Goal: Task Accomplishment & Management: Use online tool/utility

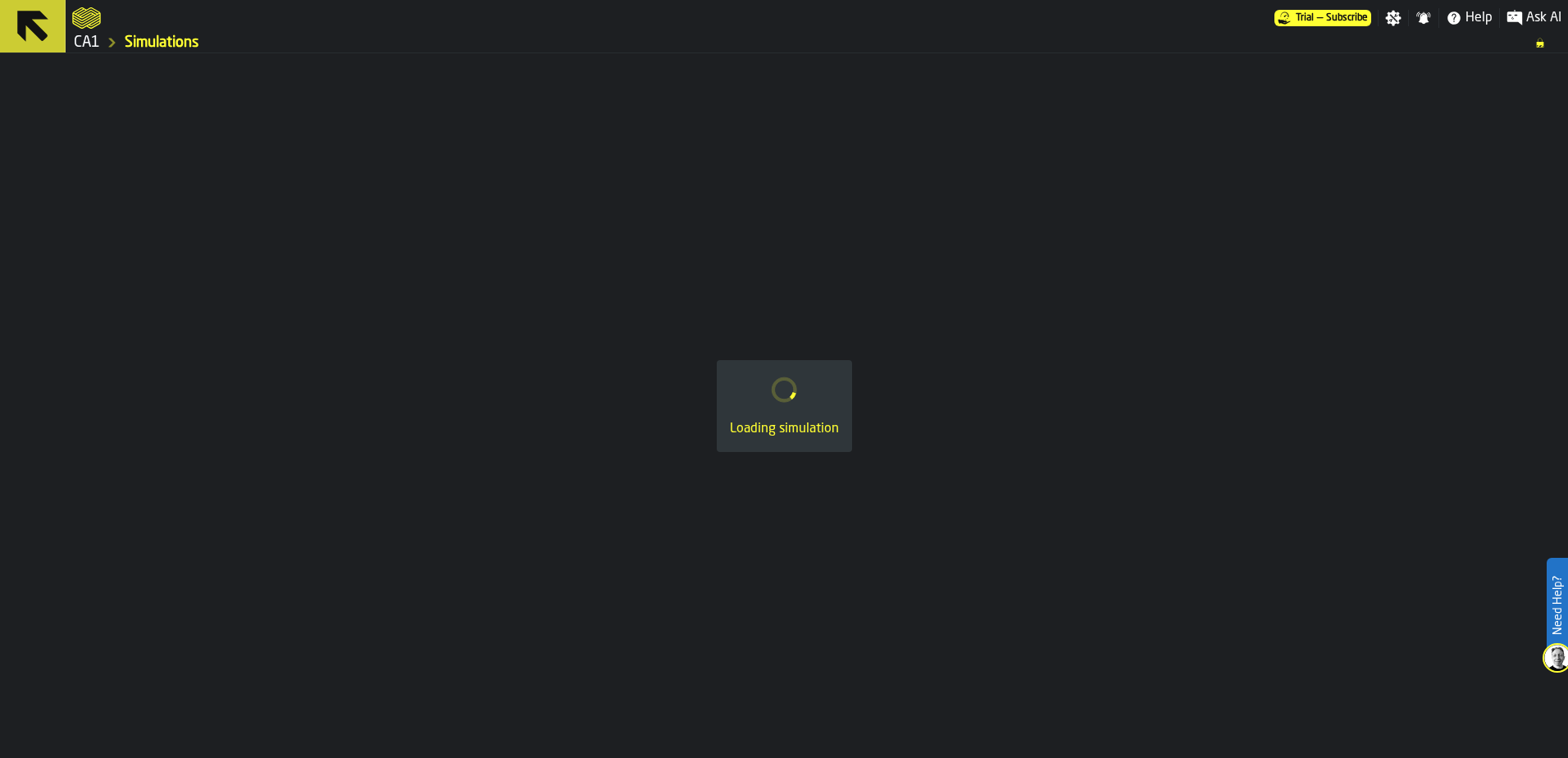
click at [165, 34] on link "Simulations" at bounding box center [161, 43] width 74 height 18
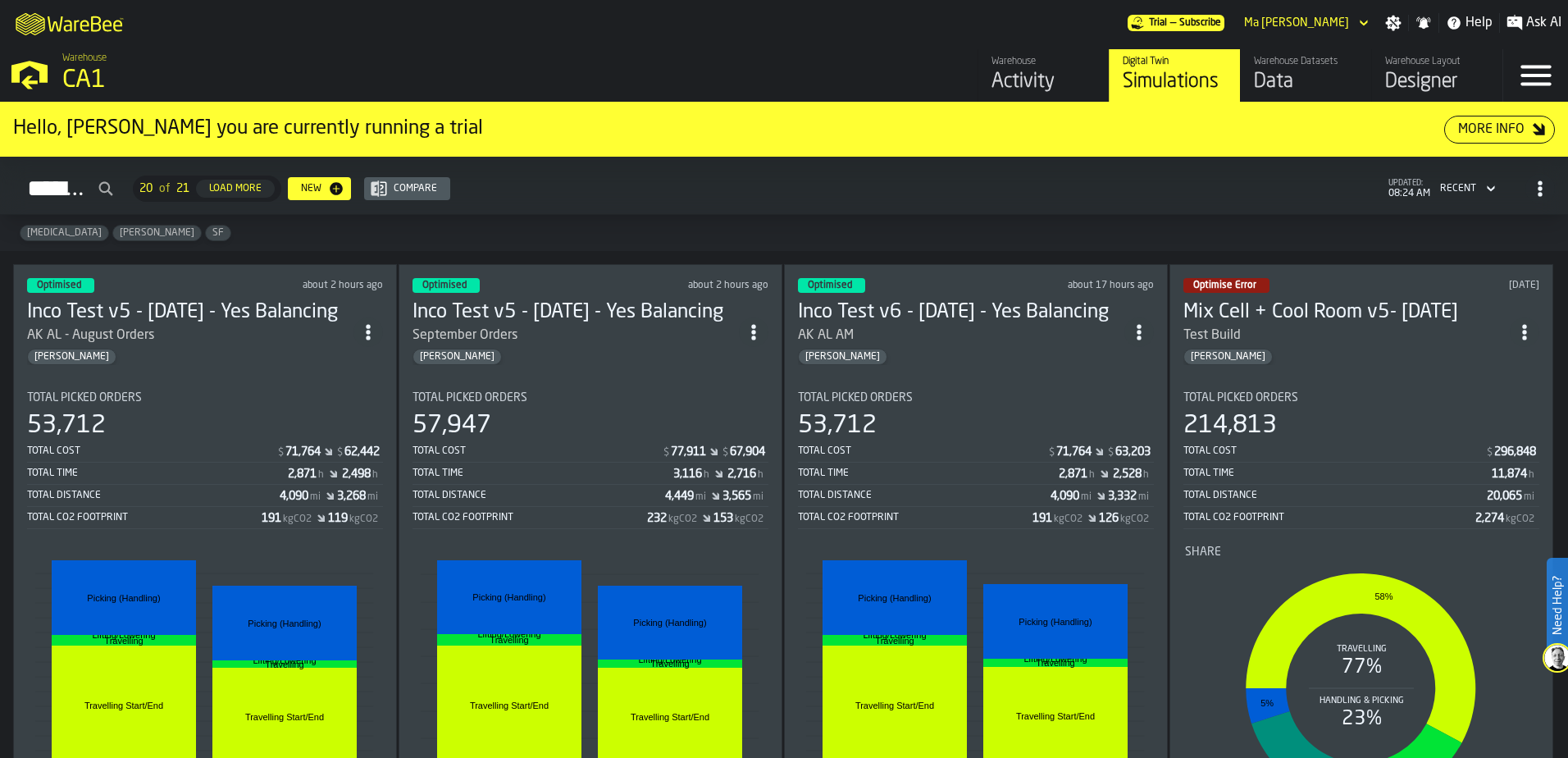
click at [657, 221] on div "[MEDICAL_DATA] [PERSON_NAME]" at bounding box center [784, 232] width 1568 height 36
click at [637, 432] on div "57,947" at bounding box center [591, 425] width 356 height 29
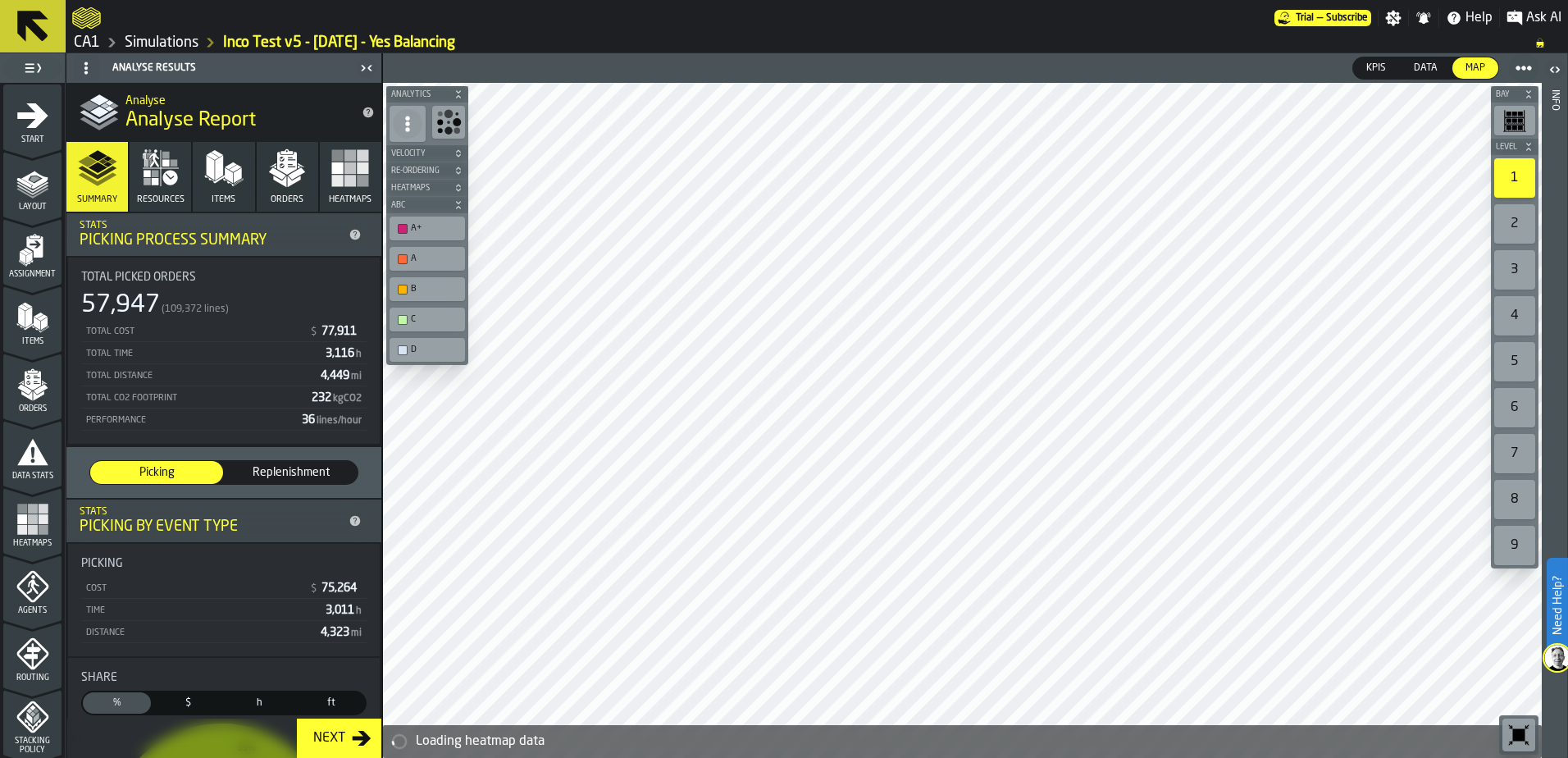
scroll to position [537, 0]
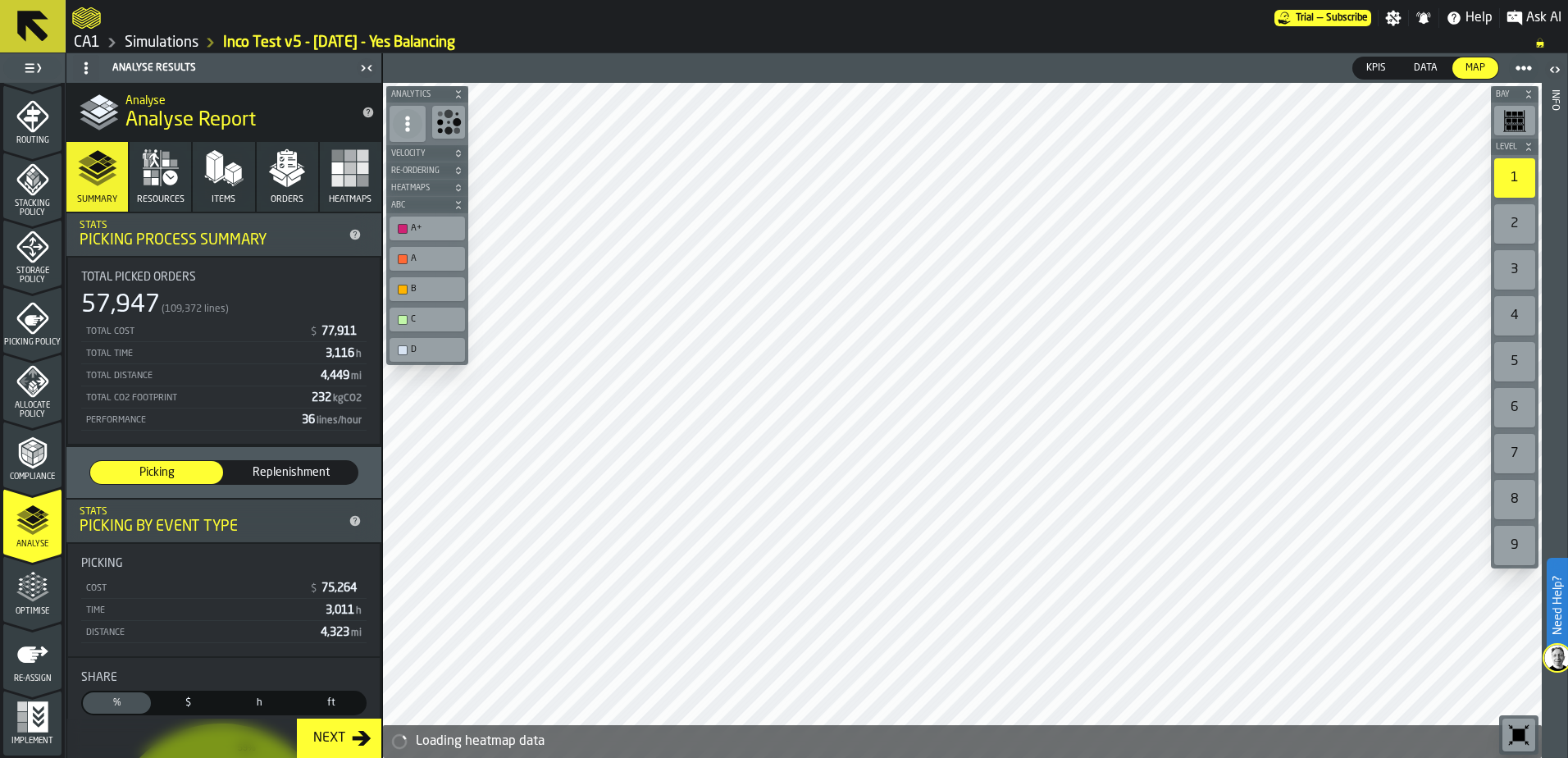
click at [18, 579] on polygon "menu Optimise" at bounding box center [20, 580] width 4 height 3
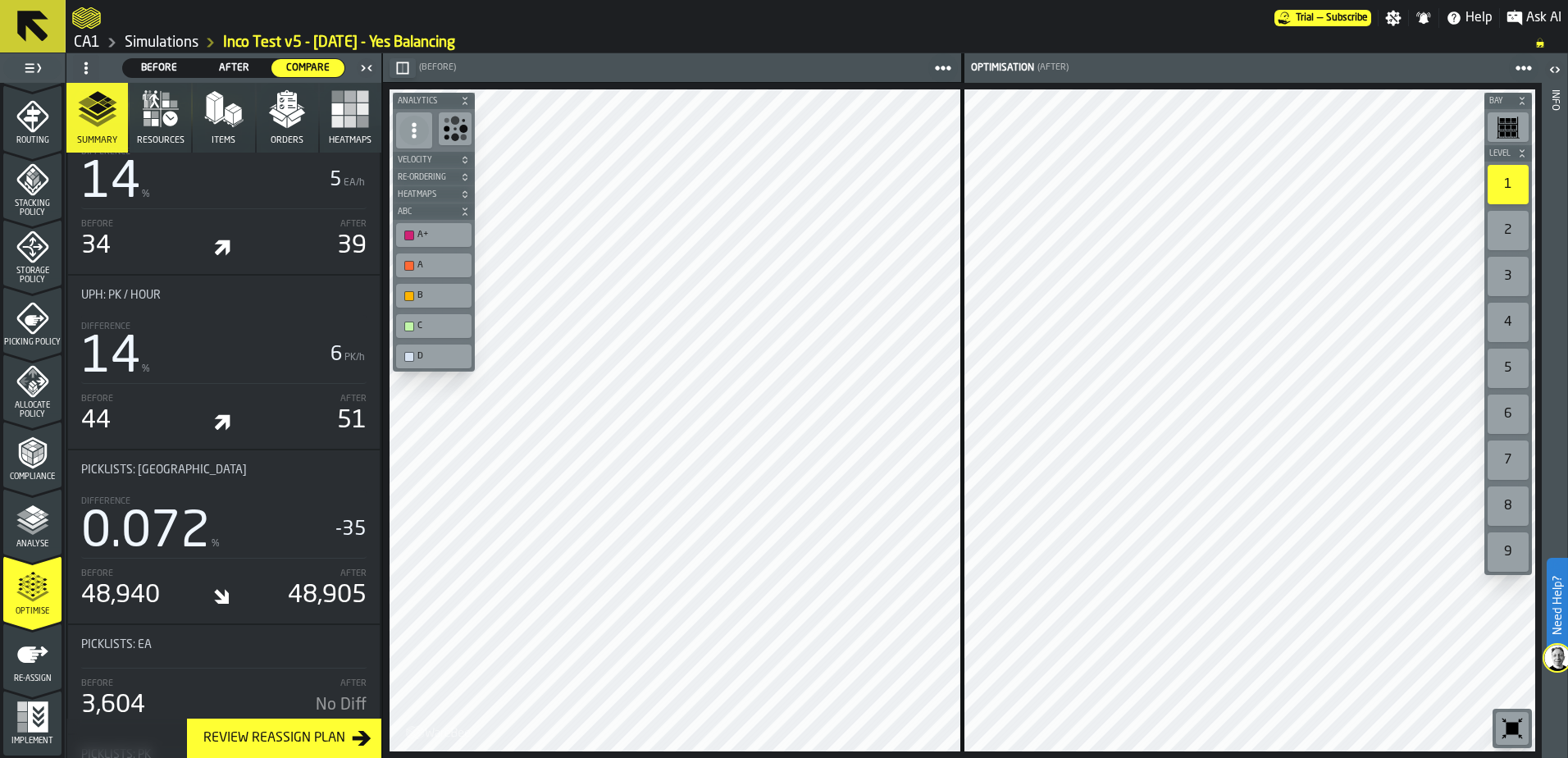
scroll to position [2297, 0]
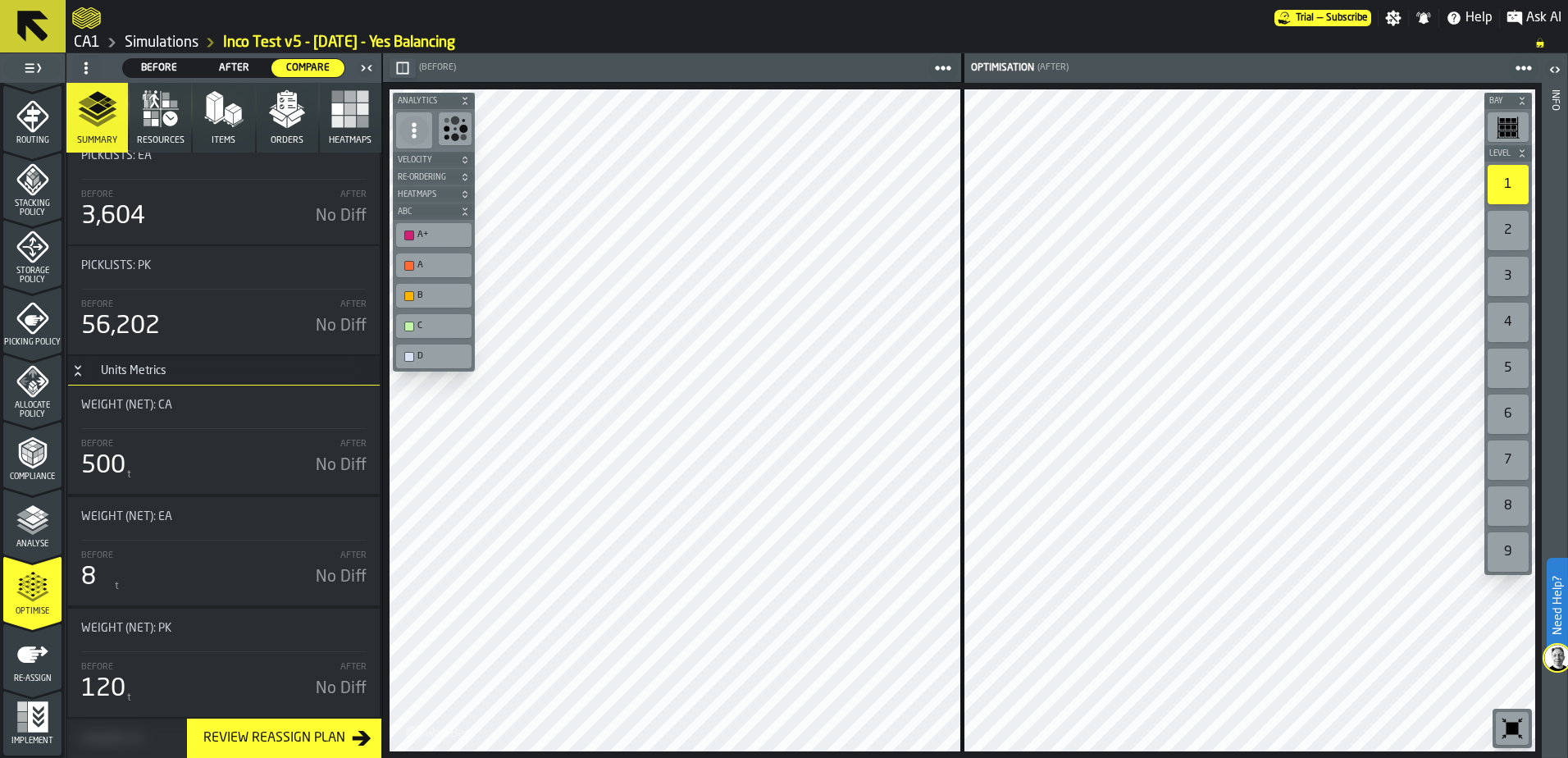
click at [235, 63] on span "After" at bounding box center [234, 69] width 60 height 15
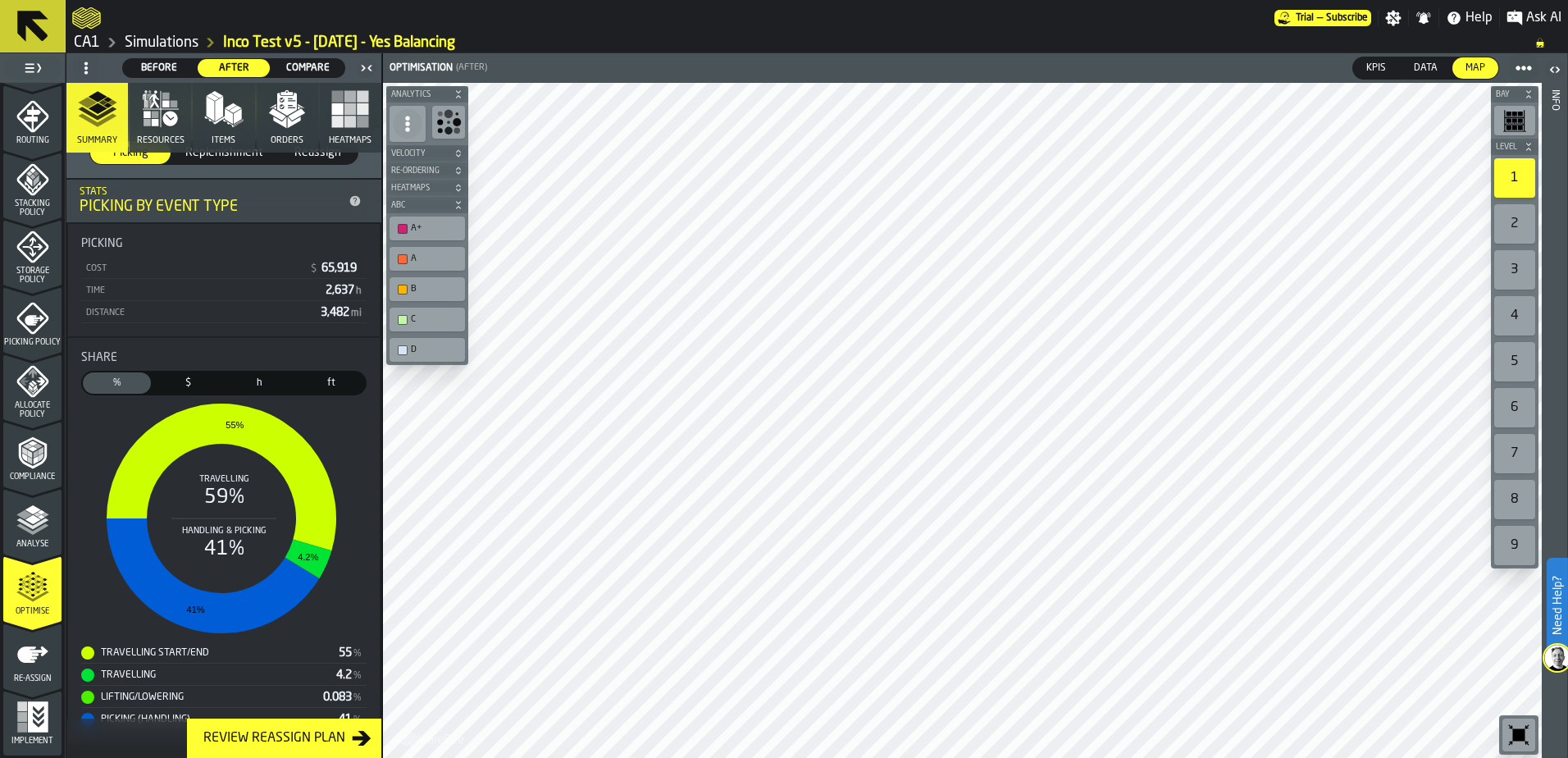
scroll to position [292, 0]
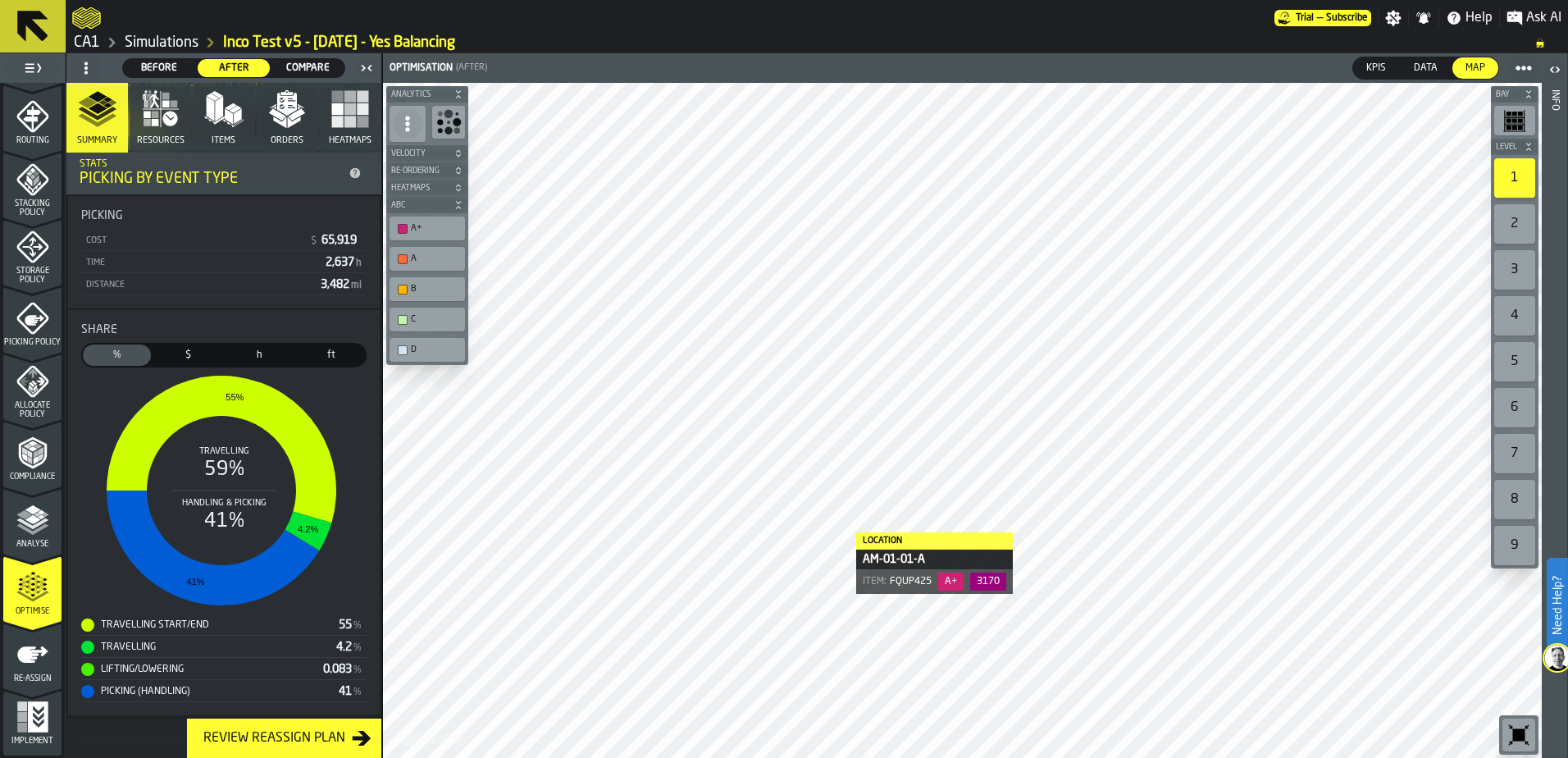
drag, startPoint x: 213, startPoint y: 117, endPoint x: 1527, endPoint y: 106, distance: 1314.0
click at [215, 117] on polygon "button" at bounding box center [219, 109] width 8 height 24
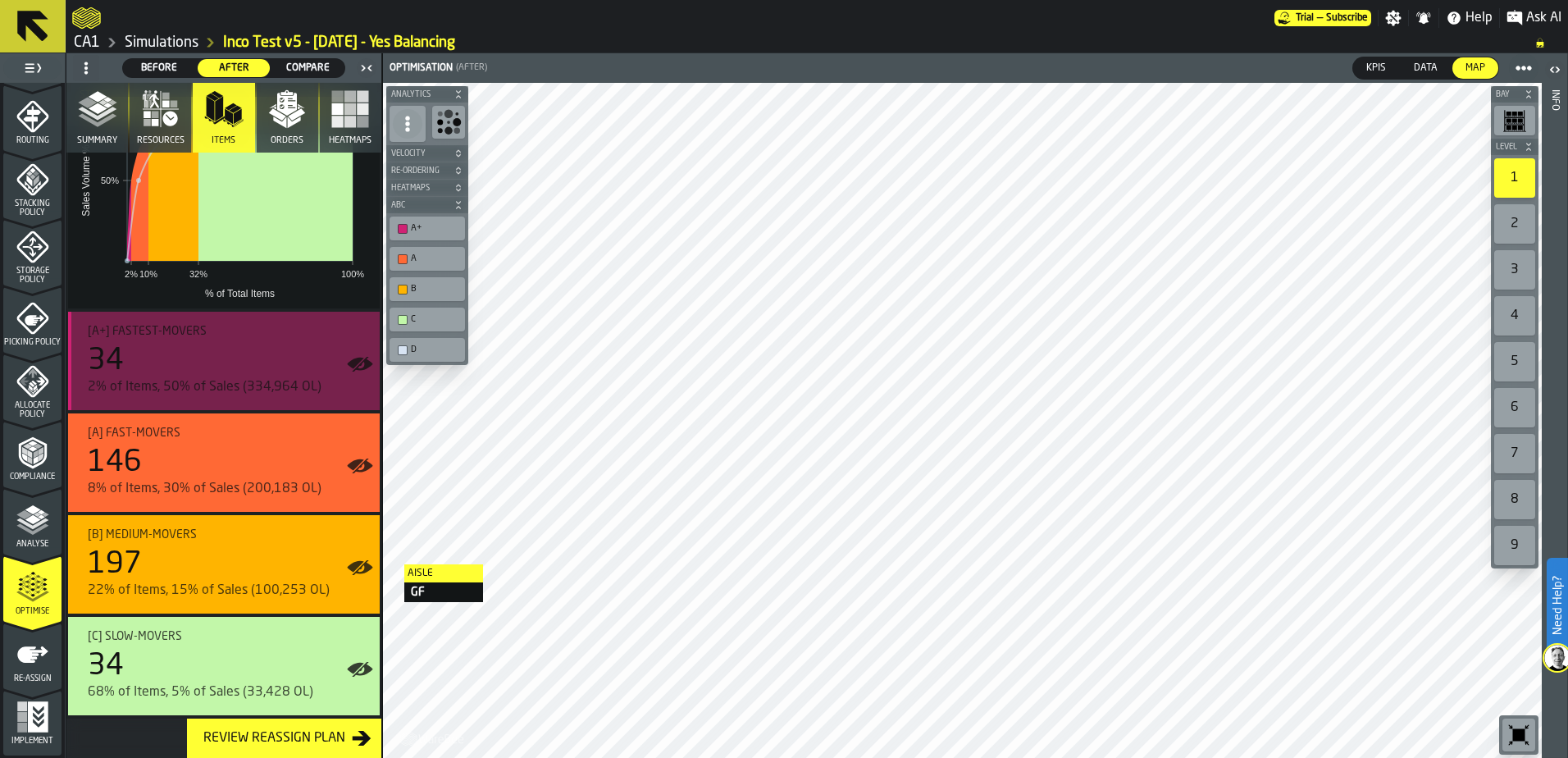
scroll to position [0, 0]
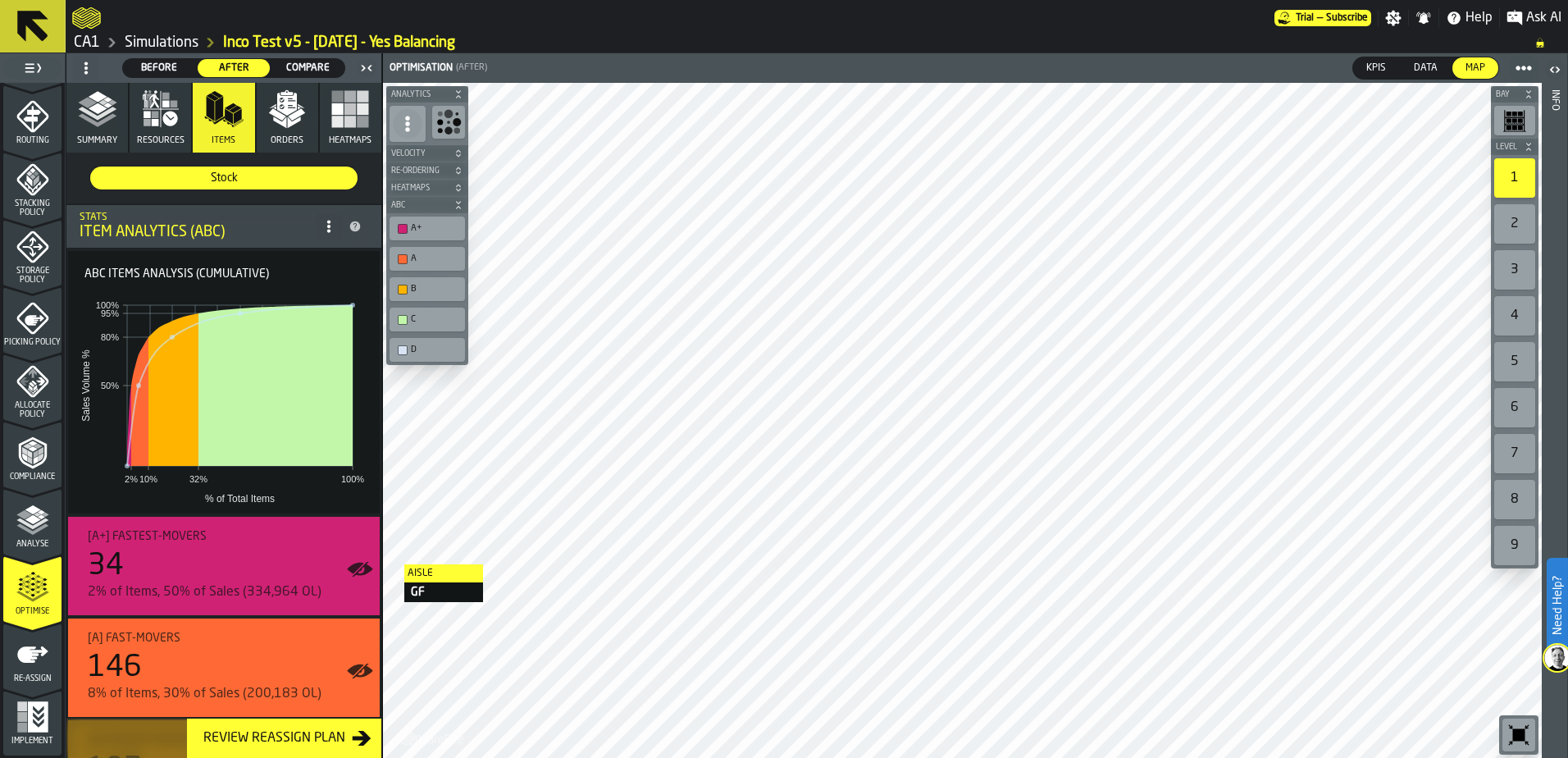
click at [322, 233] on icon at bounding box center [329, 226] width 13 height 13
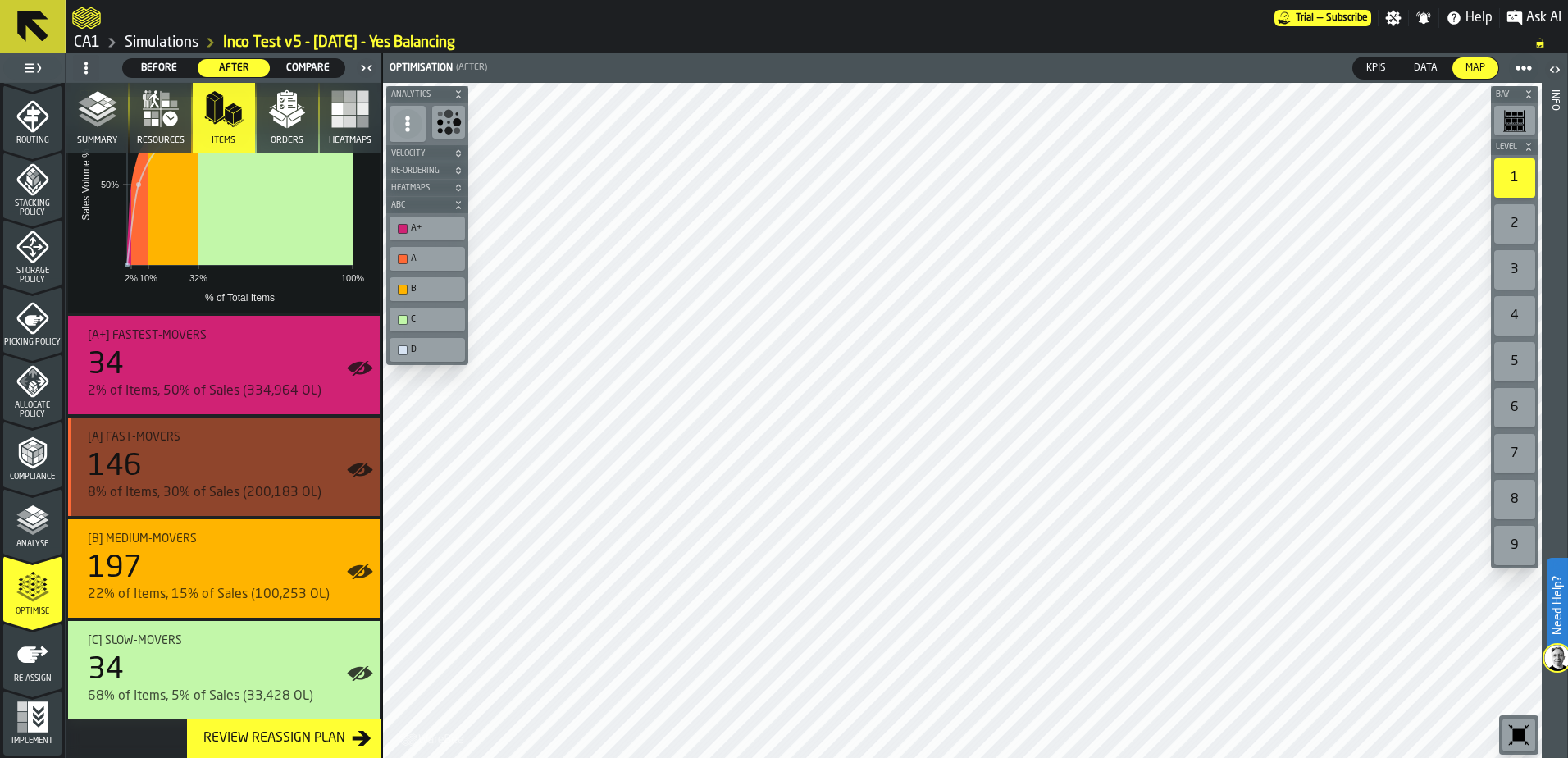
scroll to position [206, 0]
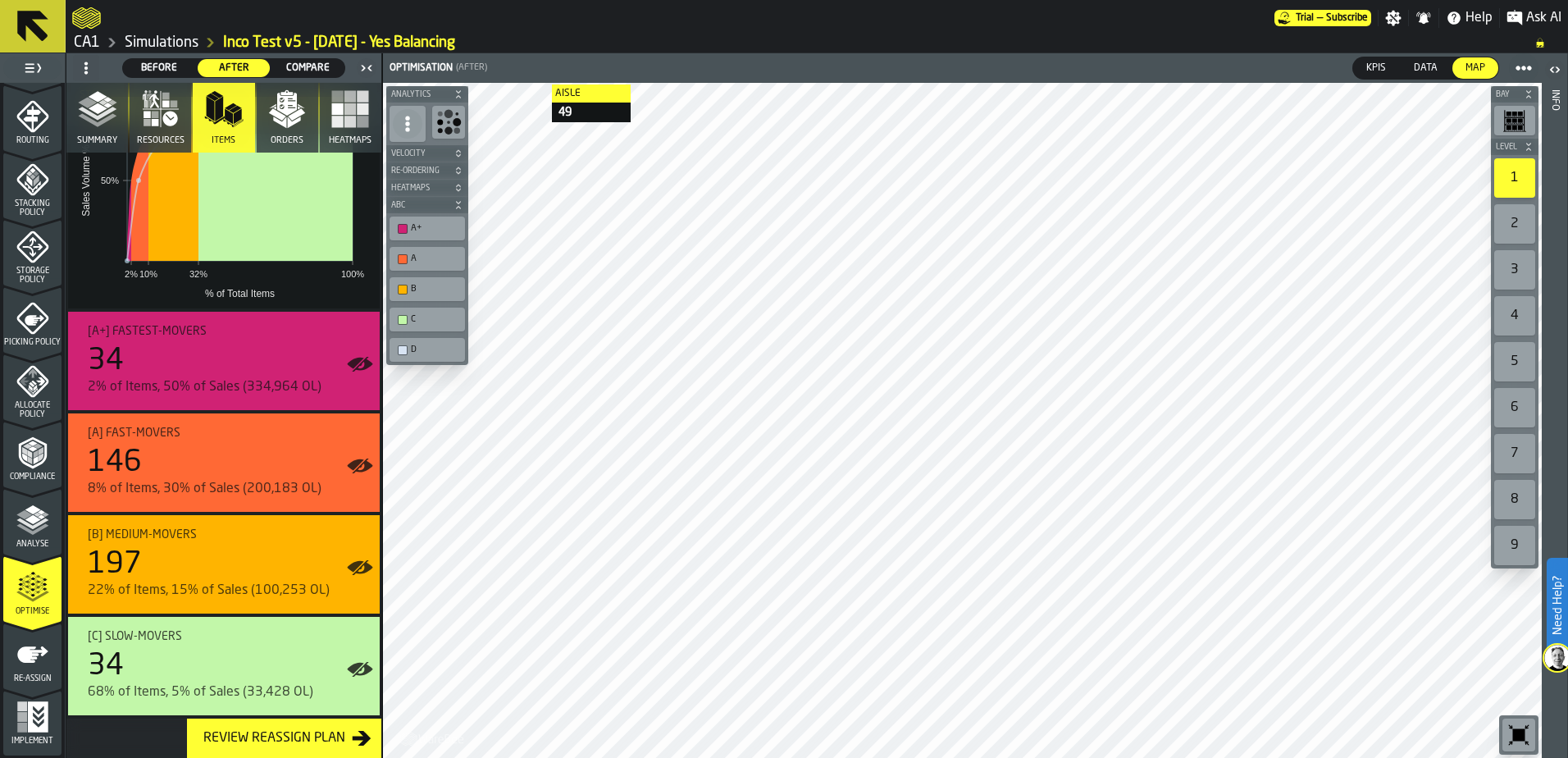
click at [444, 132] on icon "button-toolbar-undefined" at bounding box center [448, 122] width 26 height 26
drag, startPoint x: 459, startPoint y: 121, endPoint x: 425, endPoint y: 145, distance: 41.6
click at [459, 121] on circle "button-toolbar-undefined" at bounding box center [457, 122] width 8 height 8
click at [415, 119] on icon at bounding box center [408, 124] width 17 height 17
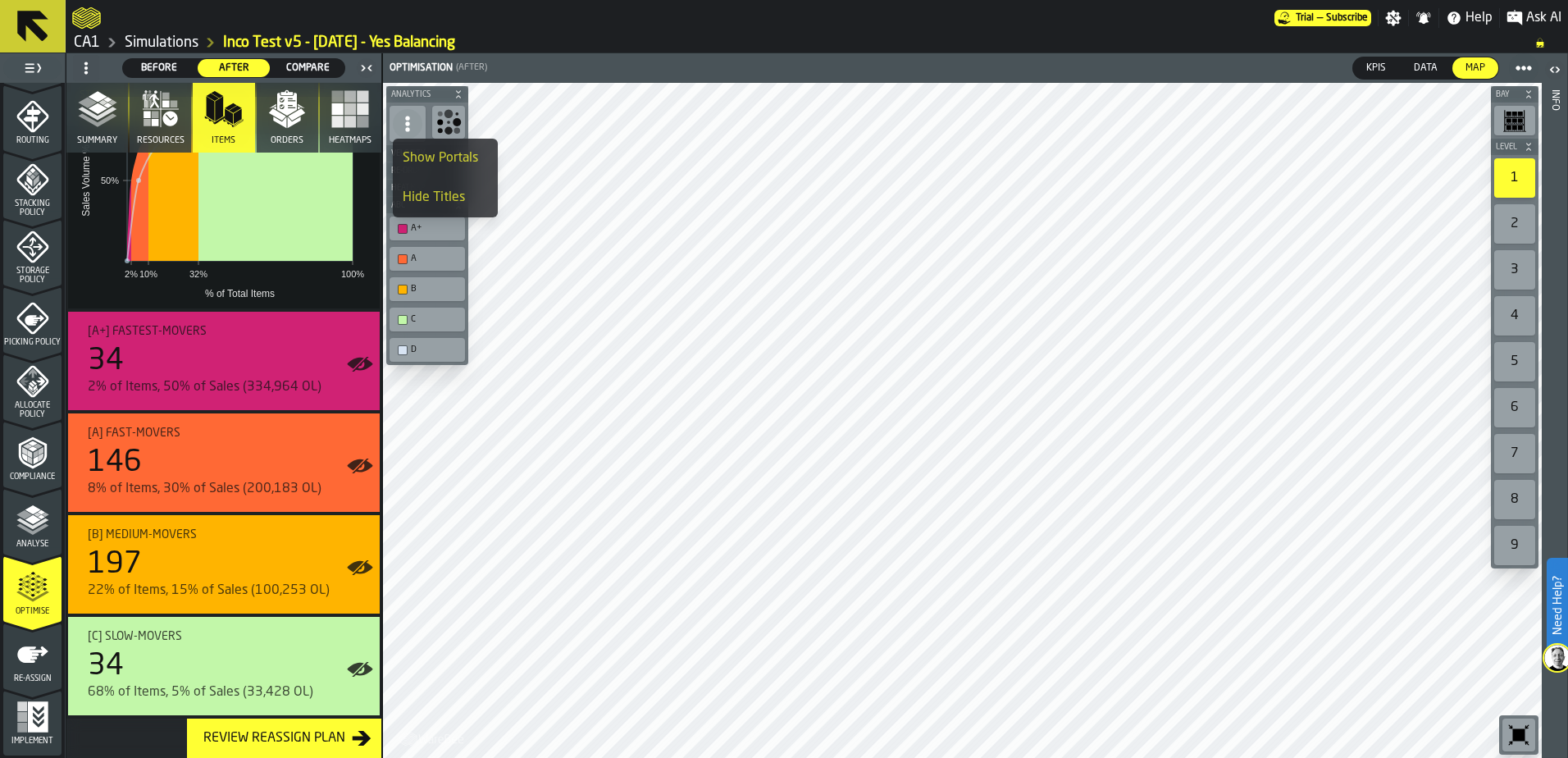
click at [415, 119] on icon at bounding box center [408, 124] width 17 height 17
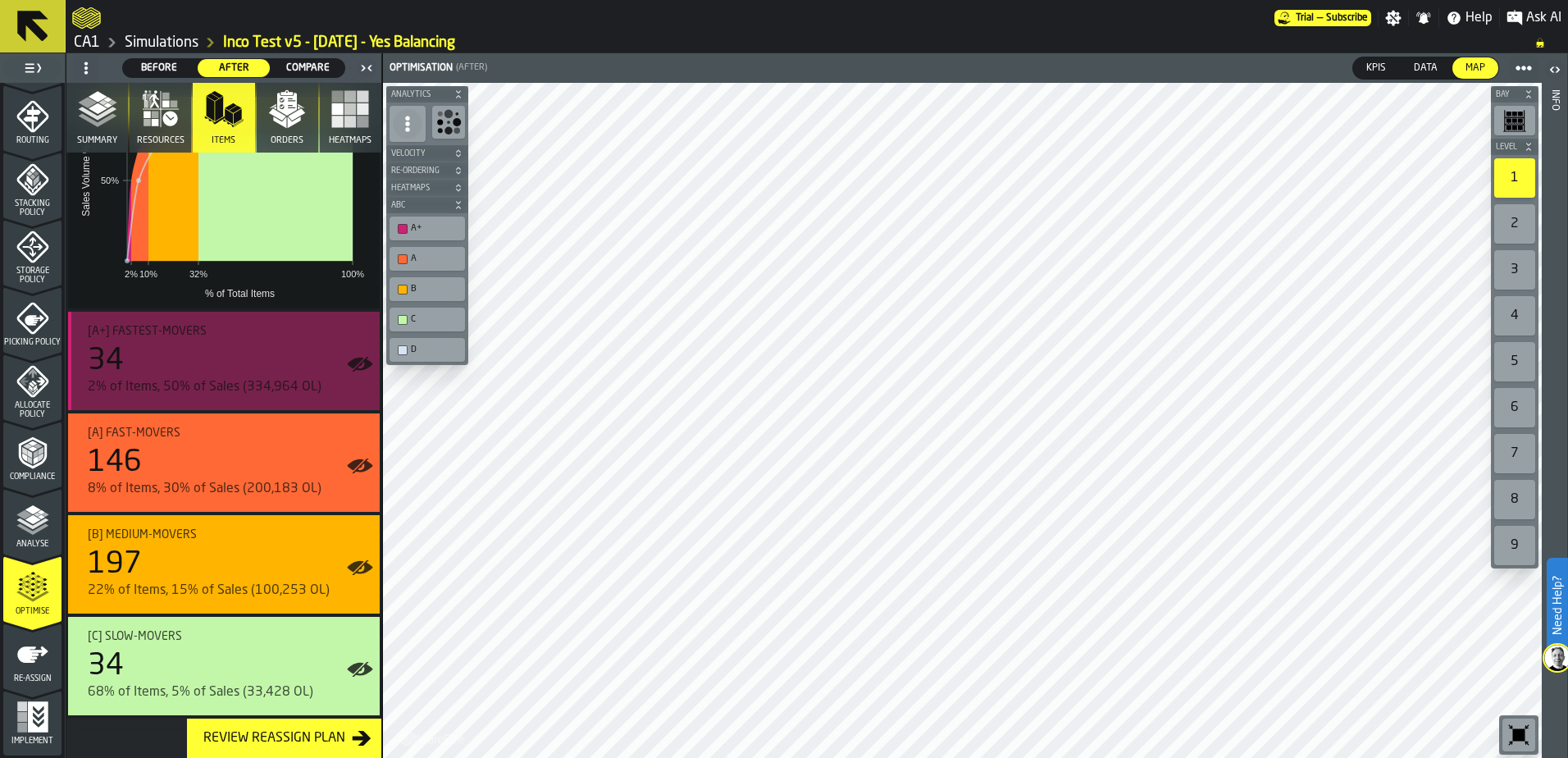
click at [203, 361] on div "34" at bounding box center [227, 360] width 279 height 33
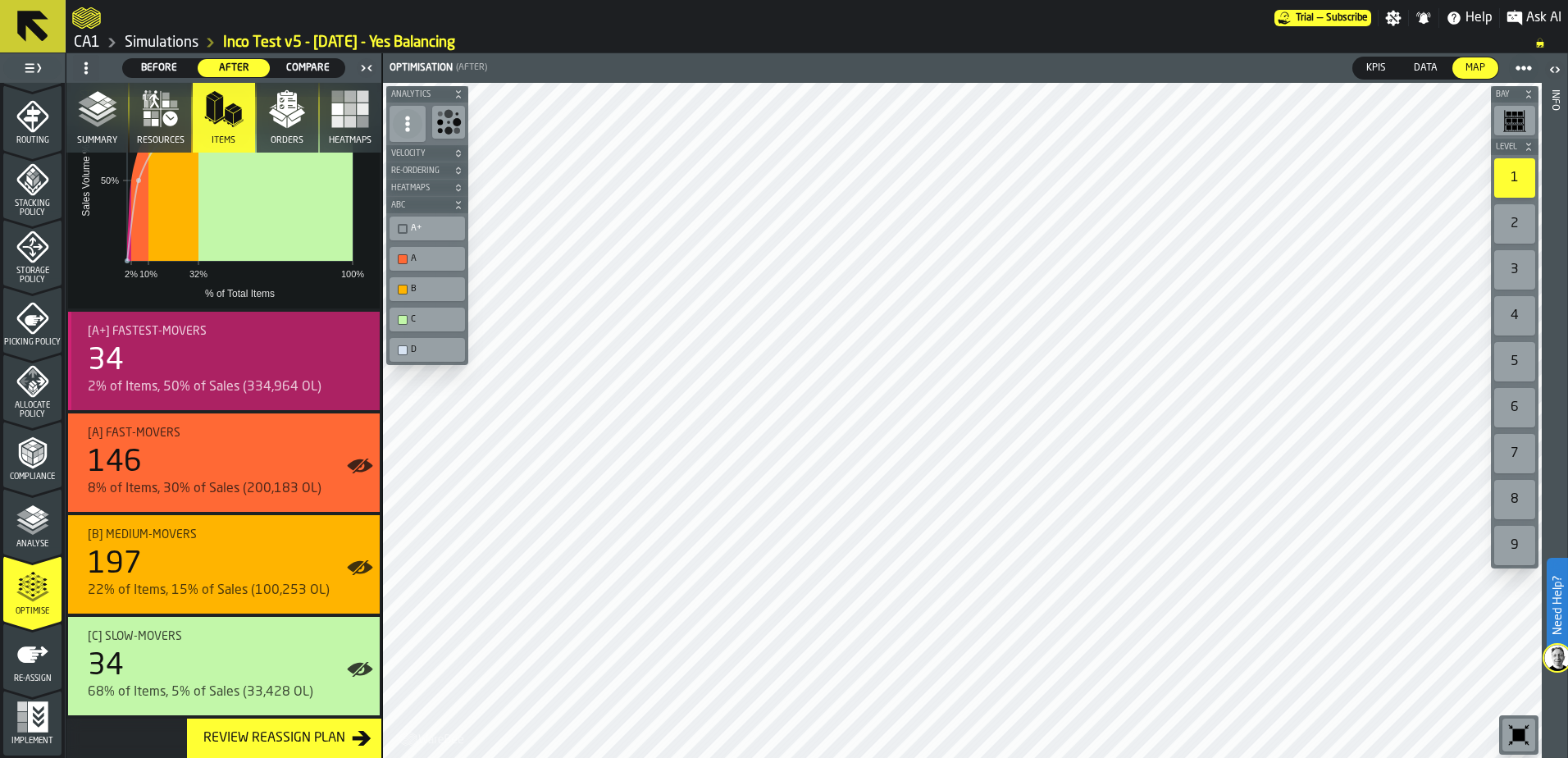
click at [203, 361] on div "34" at bounding box center [227, 360] width 279 height 33
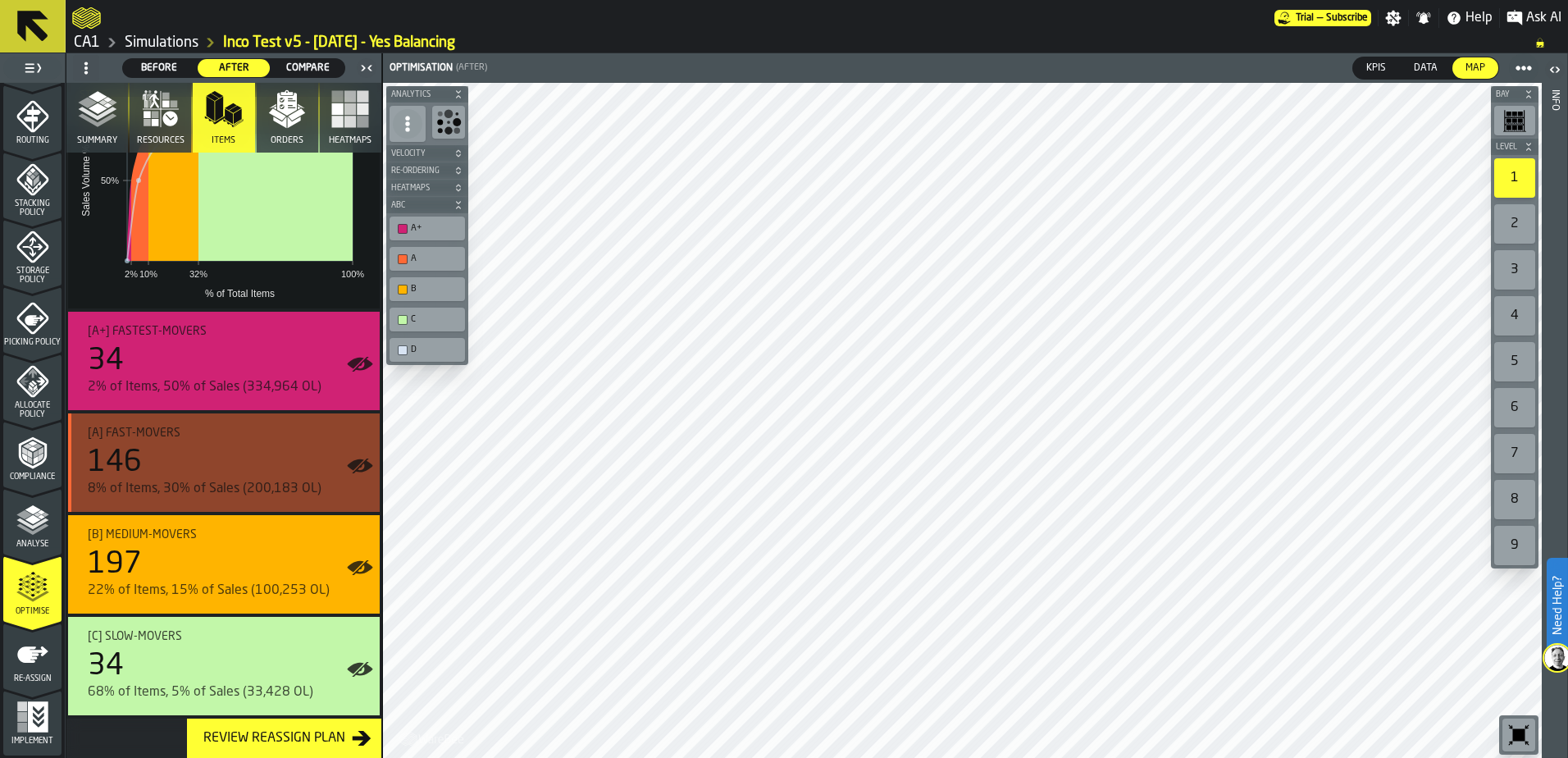
click at [223, 463] on div "146" at bounding box center [227, 462] width 279 height 33
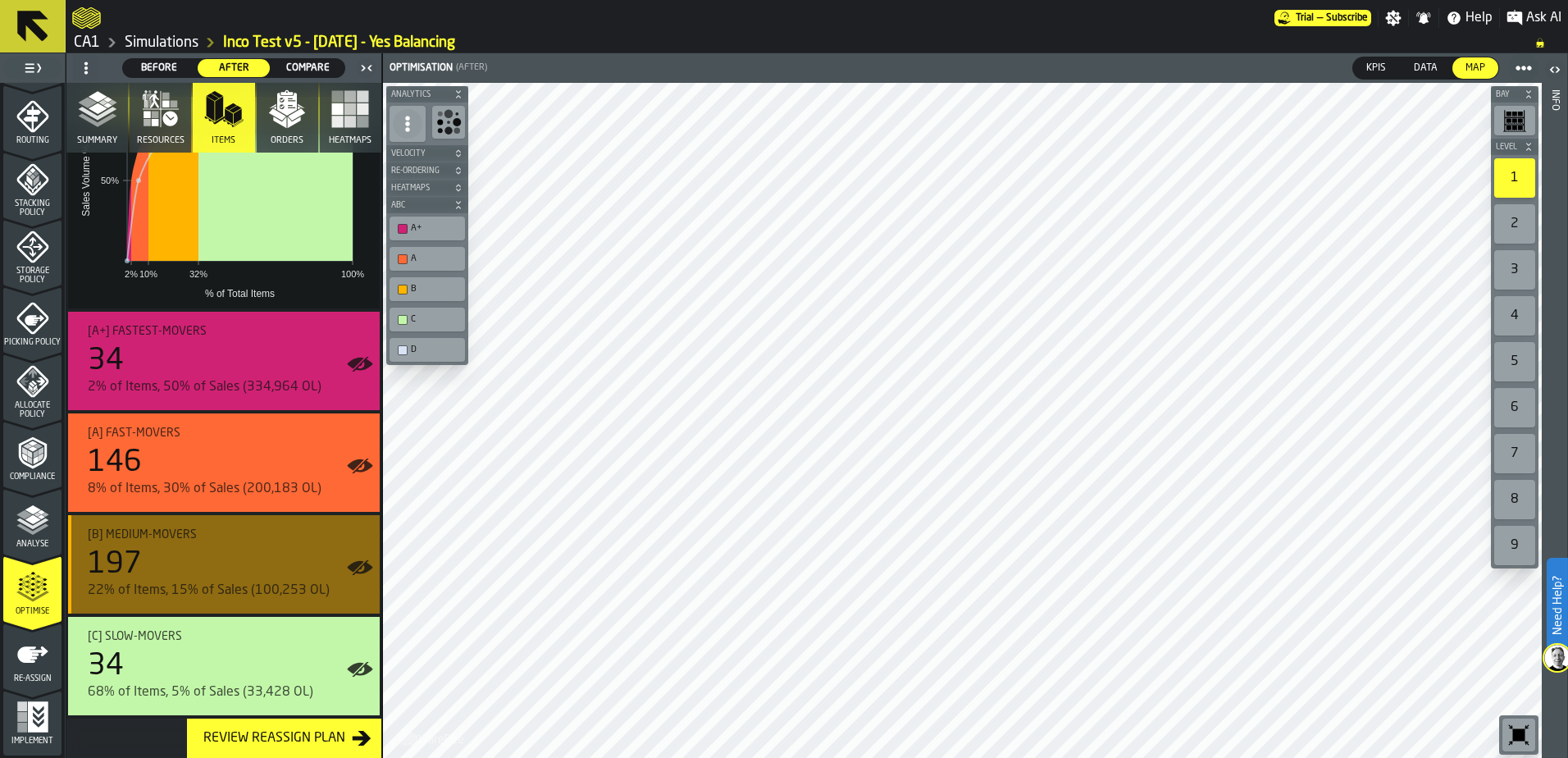
click at [229, 563] on div "197" at bounding box center [227, 564] width 279 height 33
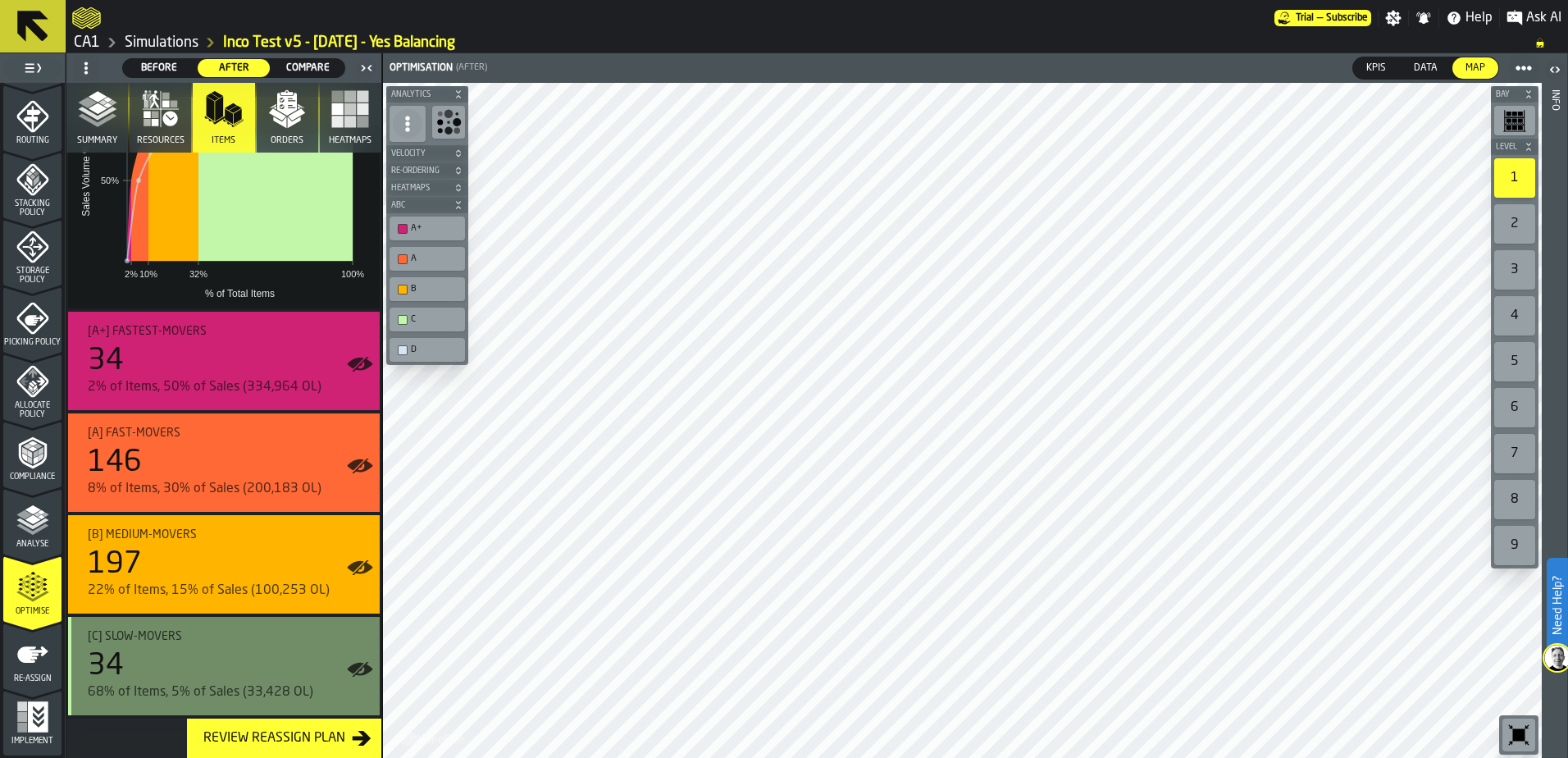
click at [237, 683] on div "68% of Items, 5% of Sales (33,428 OL)" at bounding box center [227, 693] width 279 height 20
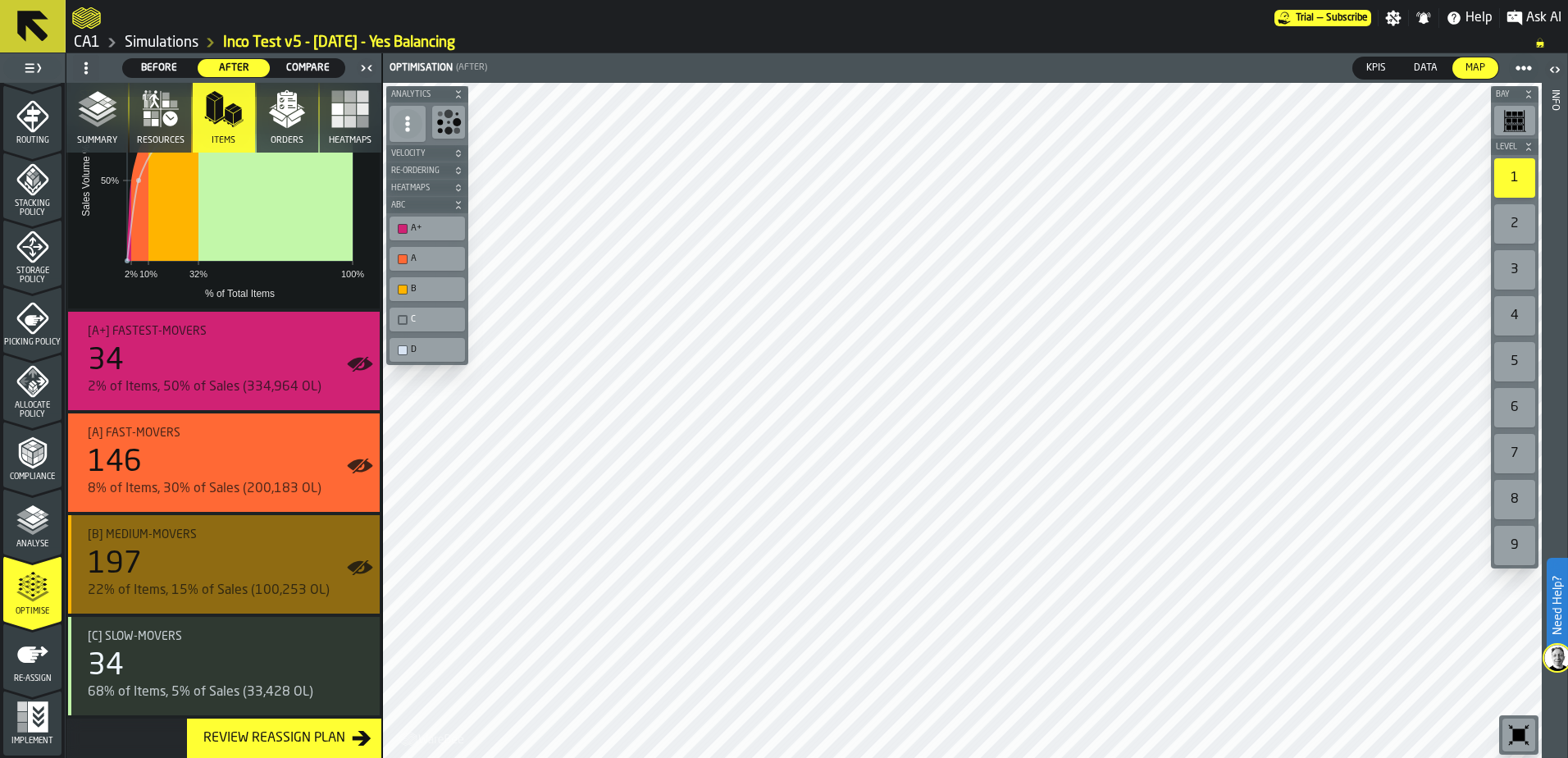
click at [360, 570] on icon "button-toggle-Show on Map" at bounding box center [362, 568] width 21 height 15
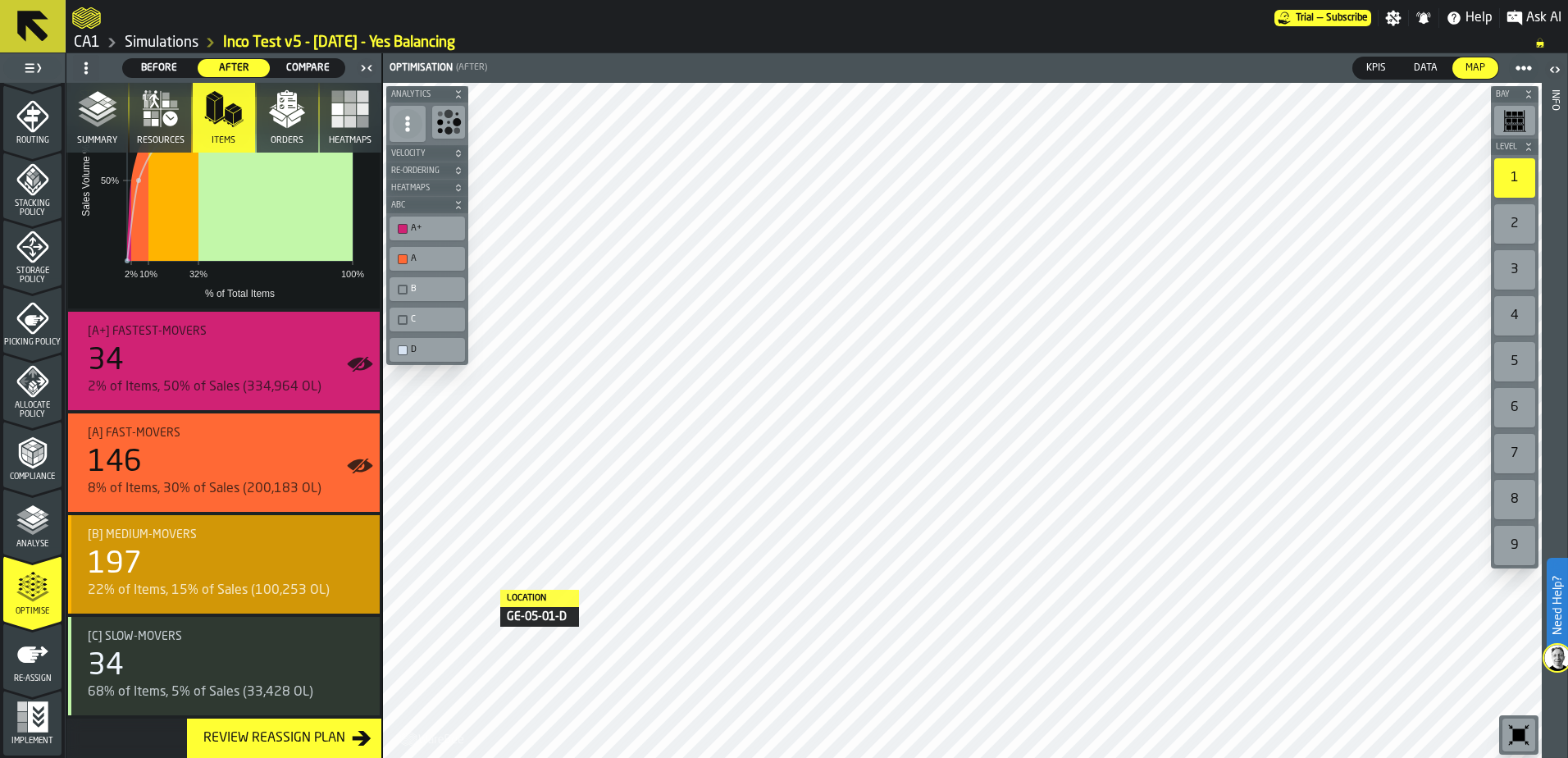
click at [358, 566] on circle "button-toggle-Show on Map" at bounding box center [360, 568] width 5 height 5
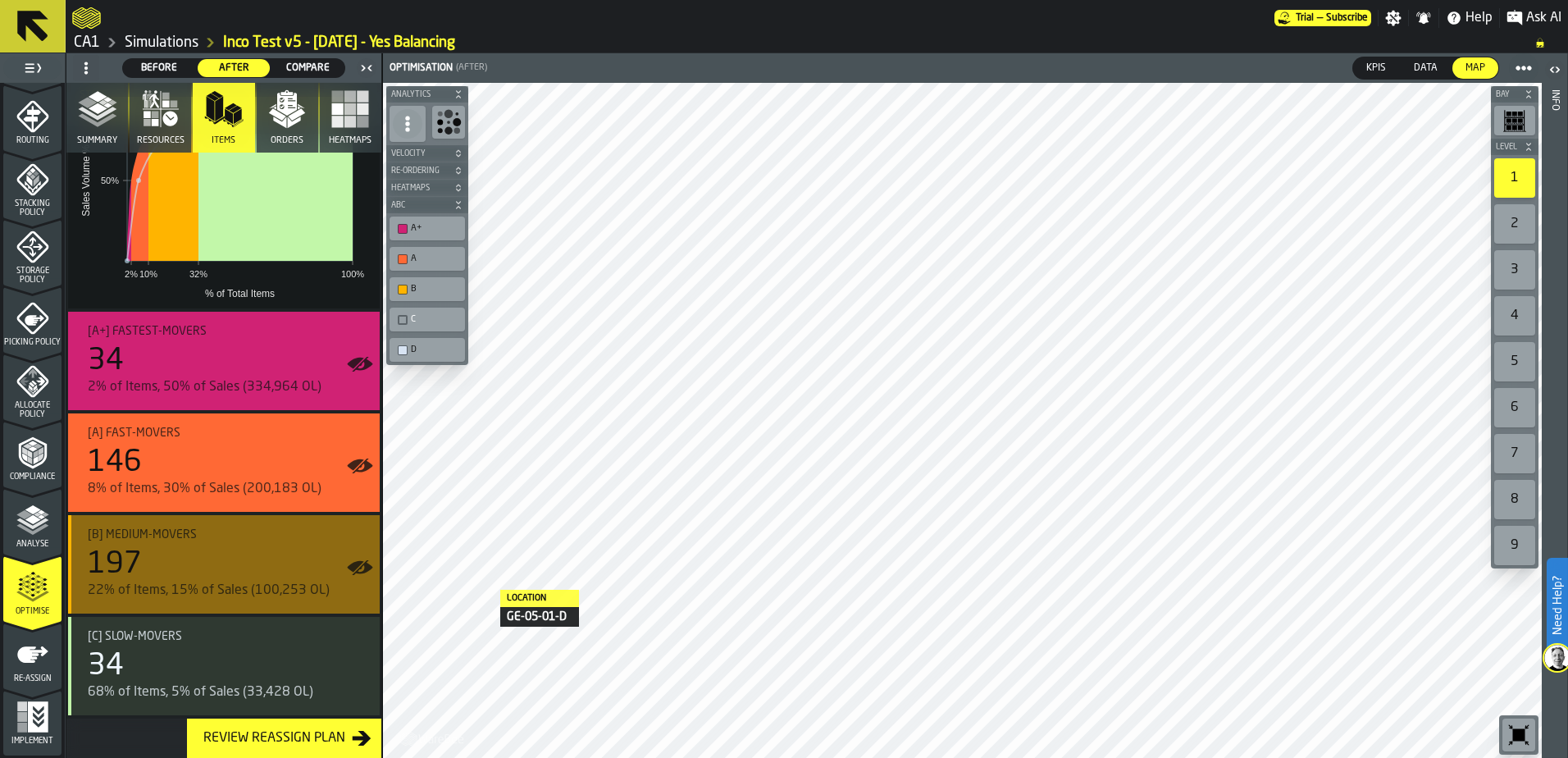
click at [353, 566] on icon "button-toggle-Show on Map" at bounding box center [355, 567] width 17 height 12
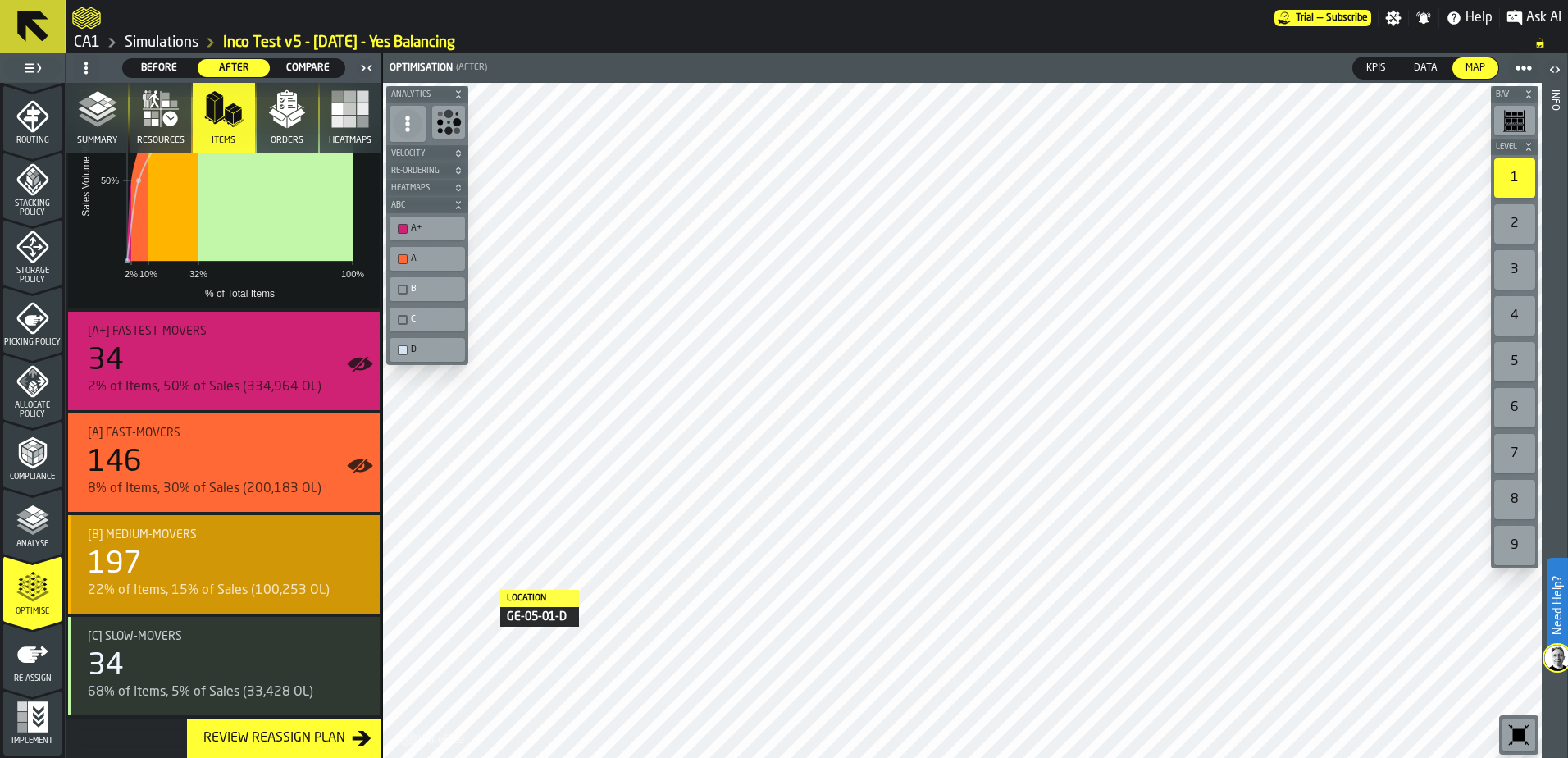
click at [358, 566] on circle "button-toggle-Show on Map" at bounding box center [360, 568] width 5 height 5
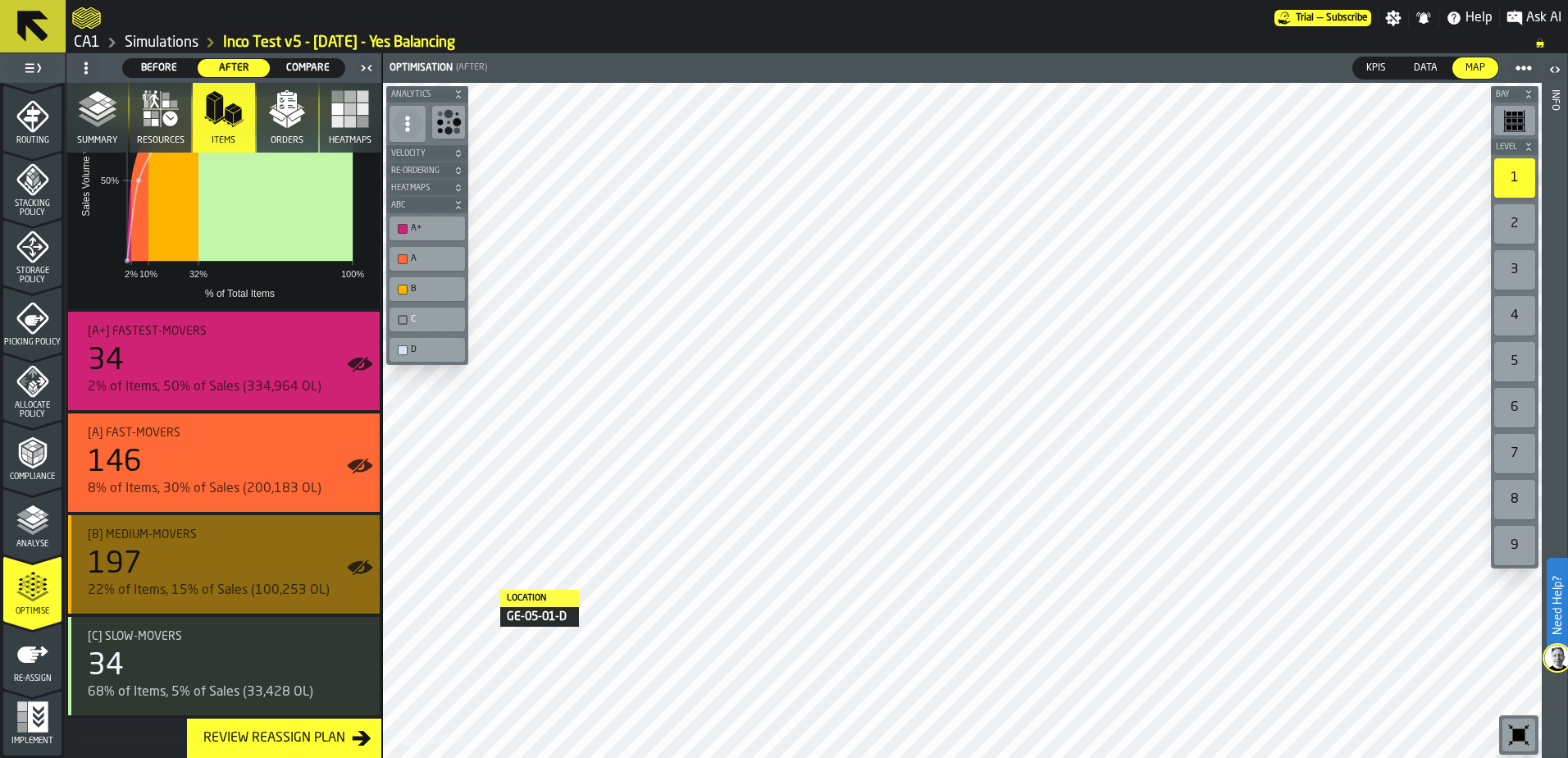
click at [353, 566] on icon "button-toggle-Show on Map" at bounding box center [355, 567] width 17 height 12
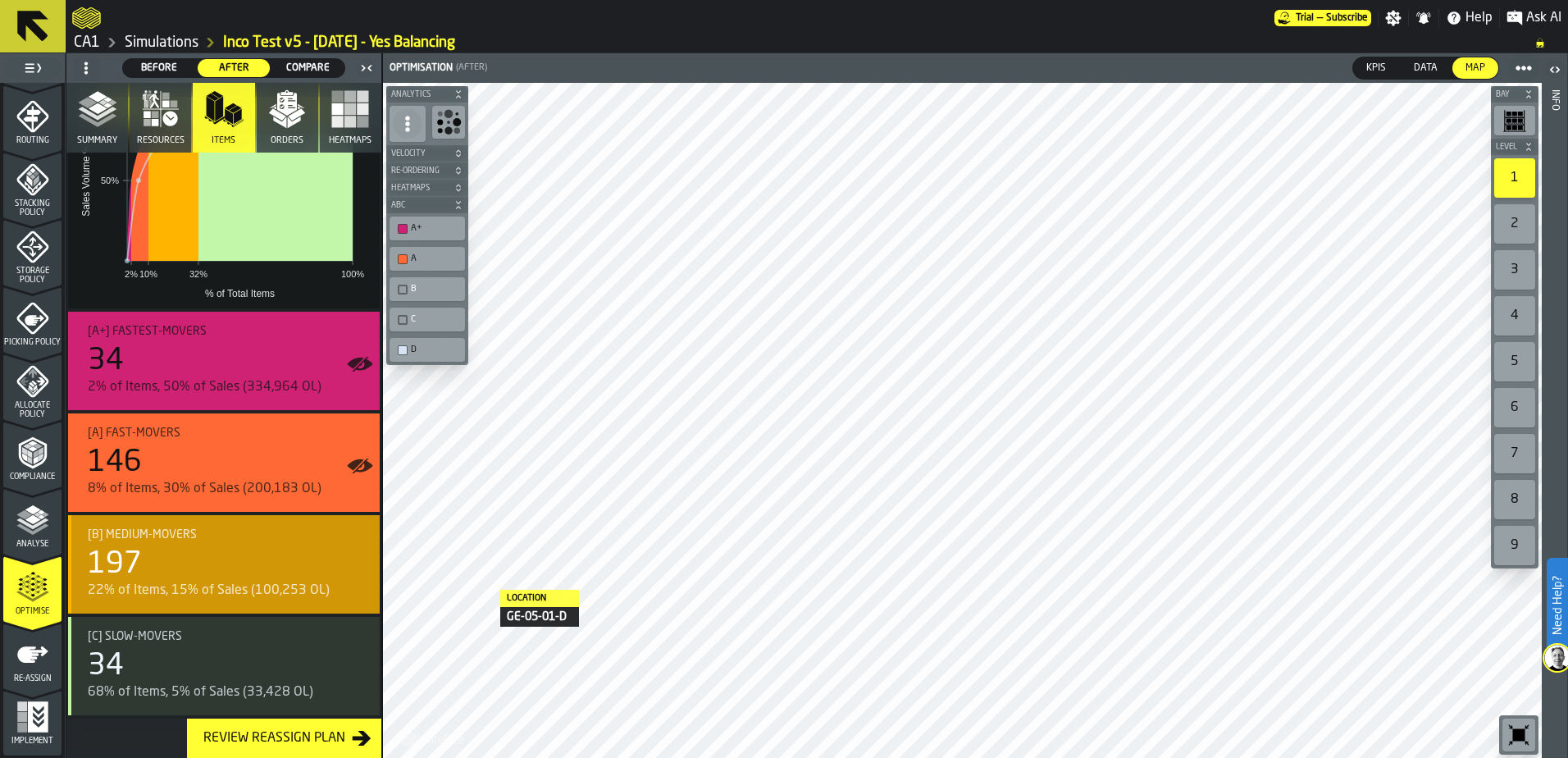
click at [358, 566] on circle "button-toggle-Show on Map" at bounding box center [360, 568] width 5 height 5
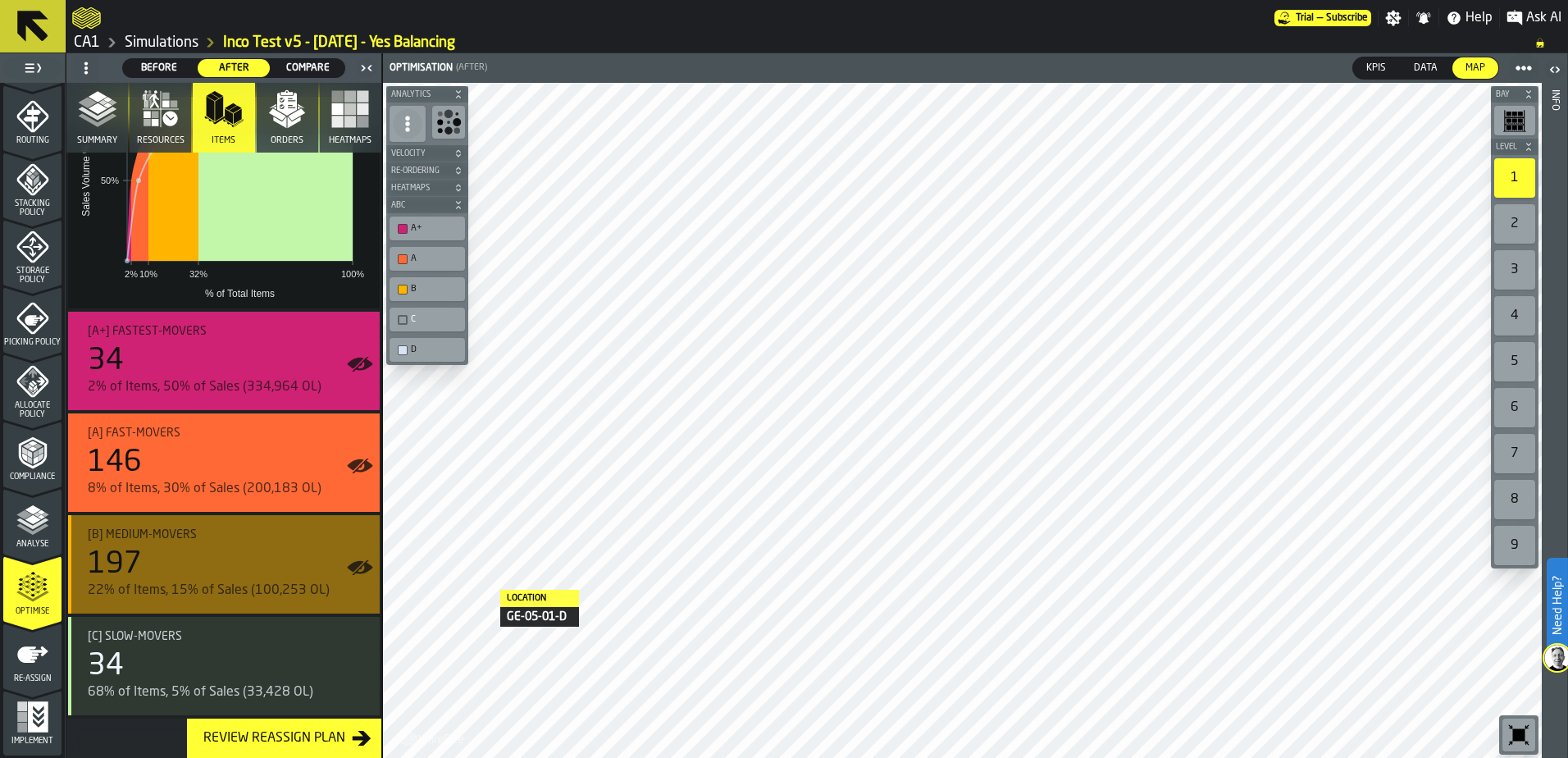
click at [353, 566] on icon "button-toggle-Show on Map" at bounding box center [355, 567] width 17 height 12
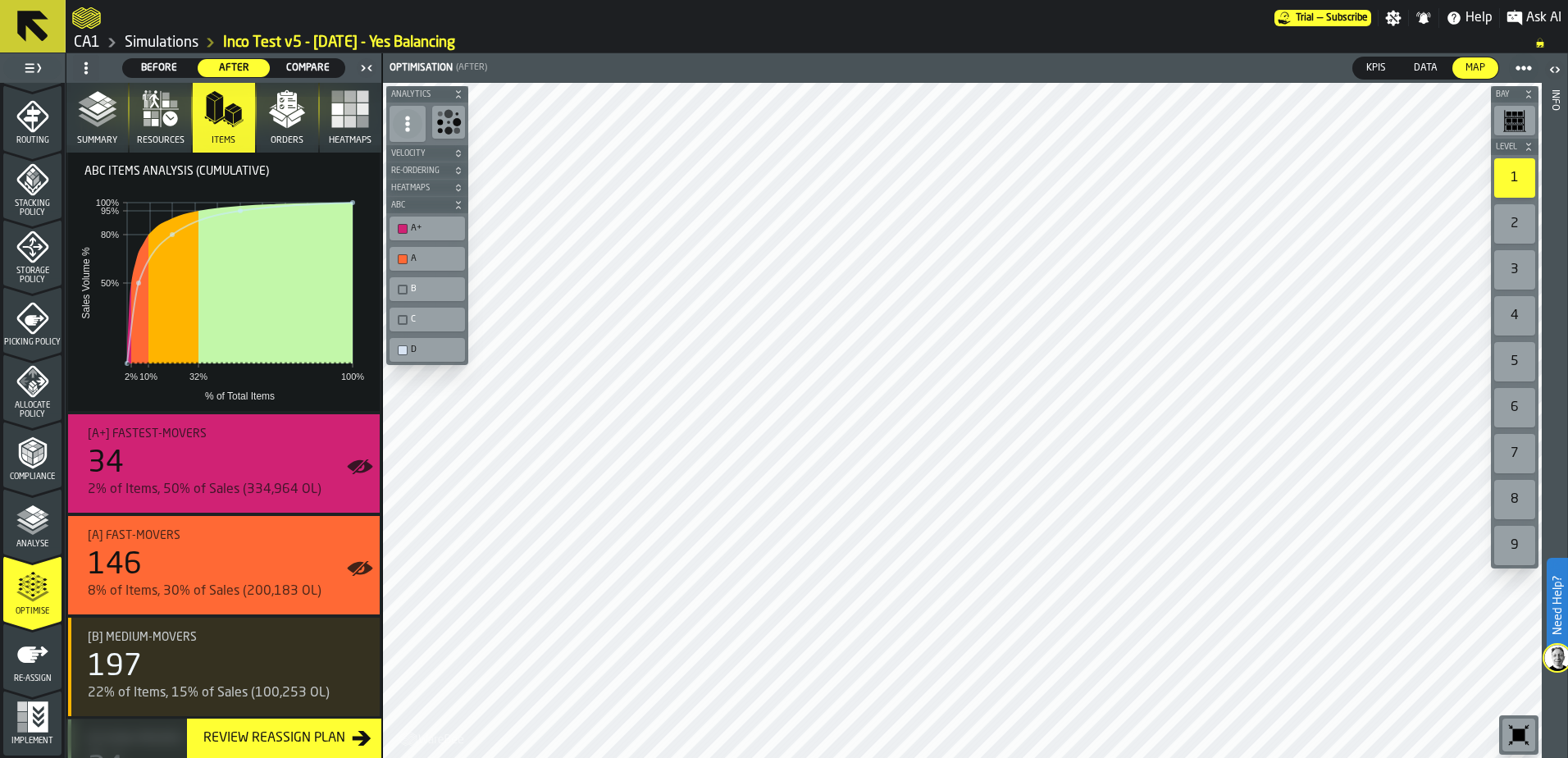
scroll to position [0, 0]
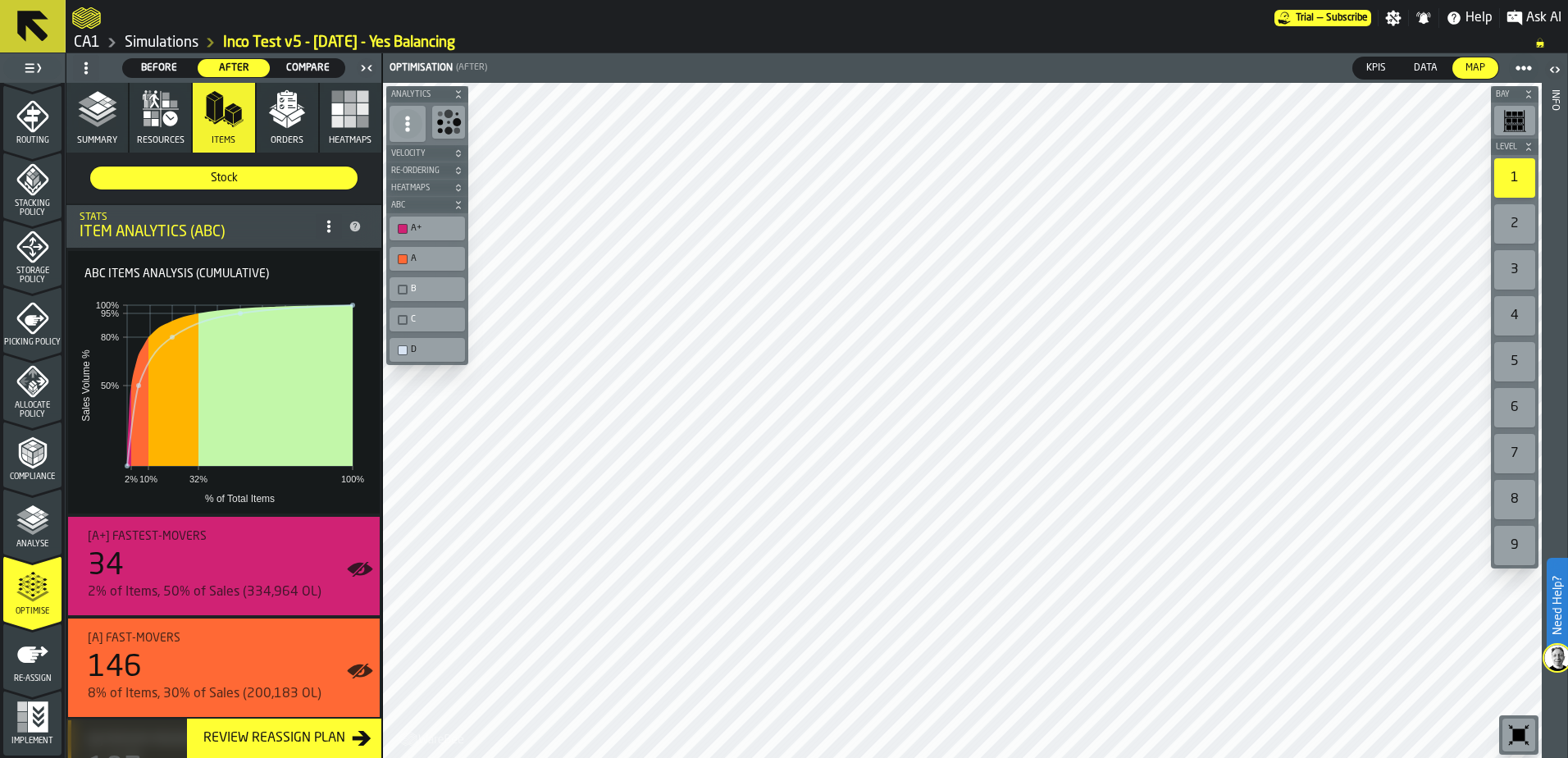
click at [85, 98] on icon "button" at bounding box center [97, 109] width 39 height 39
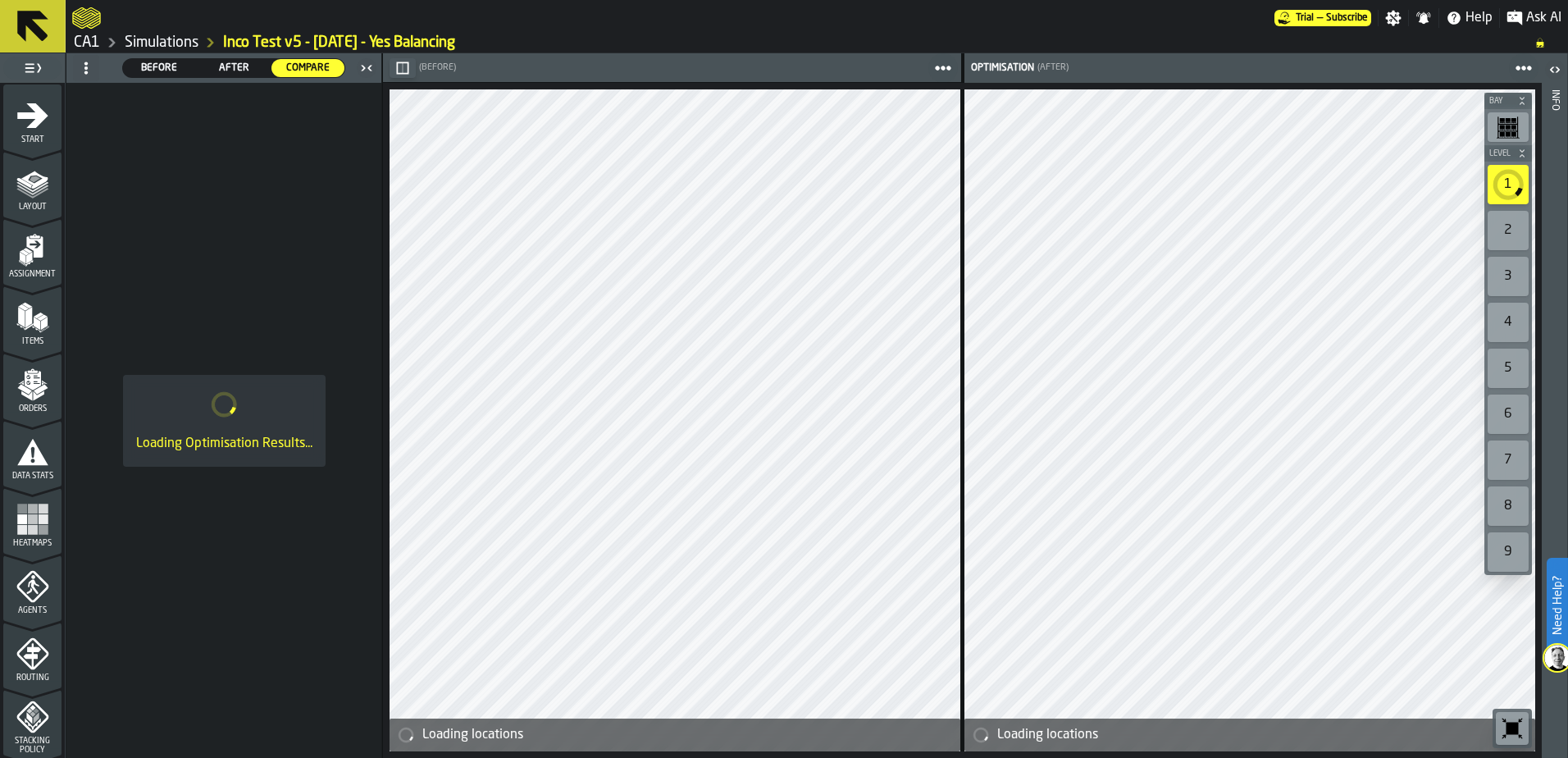
click at [160, 33] on link "Simulations" at bounding box center [161, 43] width 74 height 18
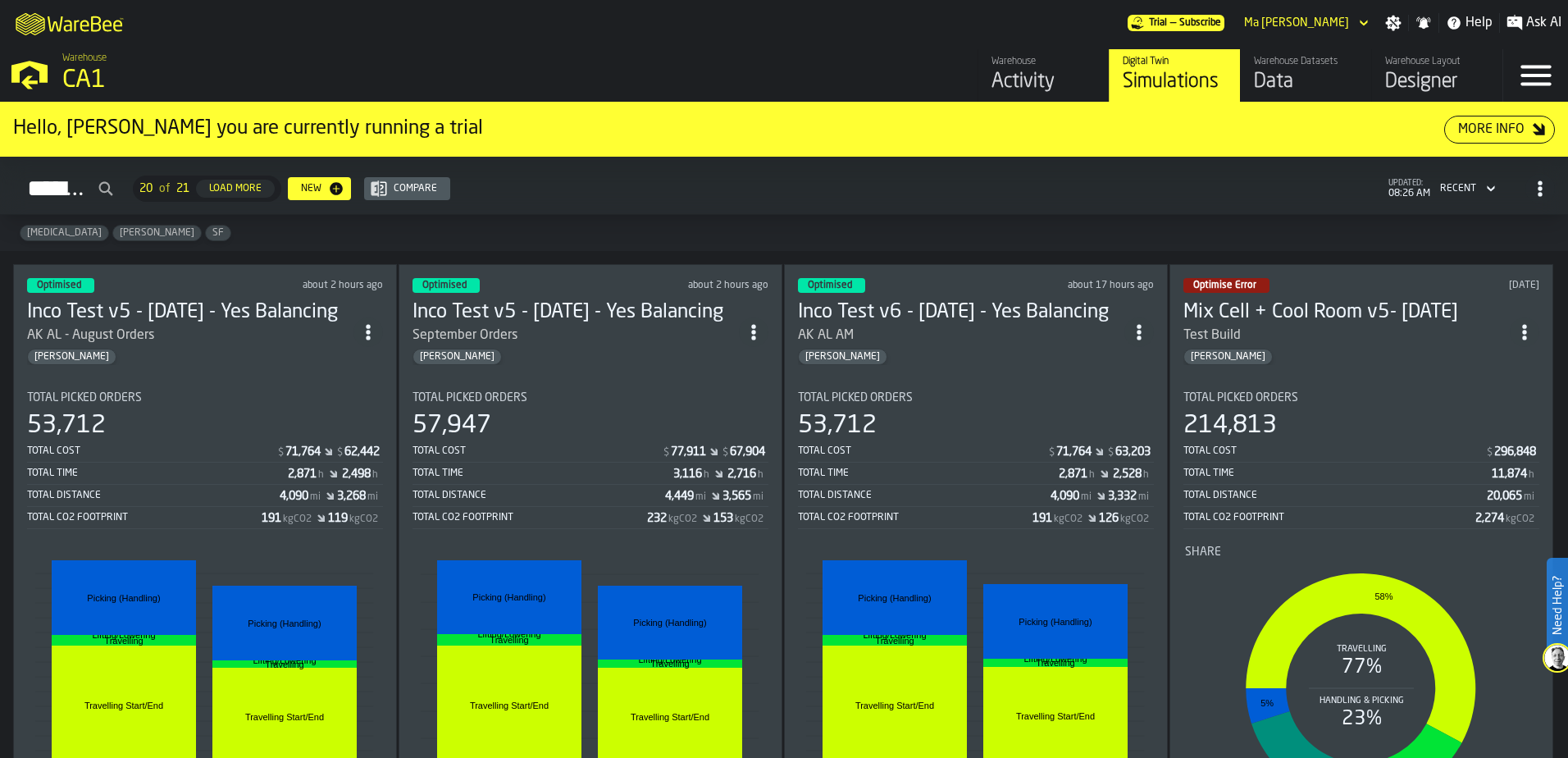
click at [1005, 520] on div "Total CO2 Footprint" at bounding box center [915, 518] width 235 height 12
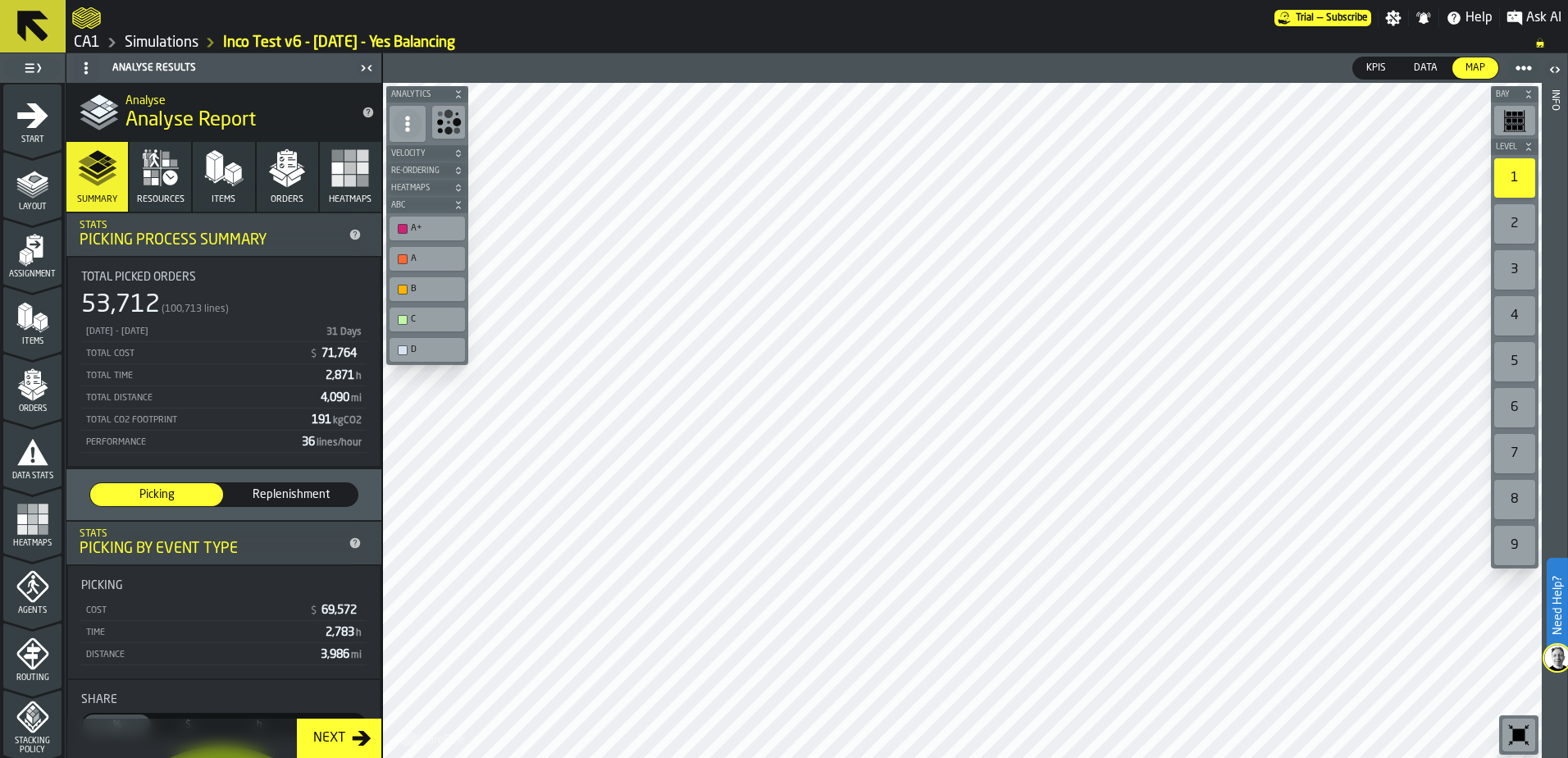
scroll to position [537, 0]
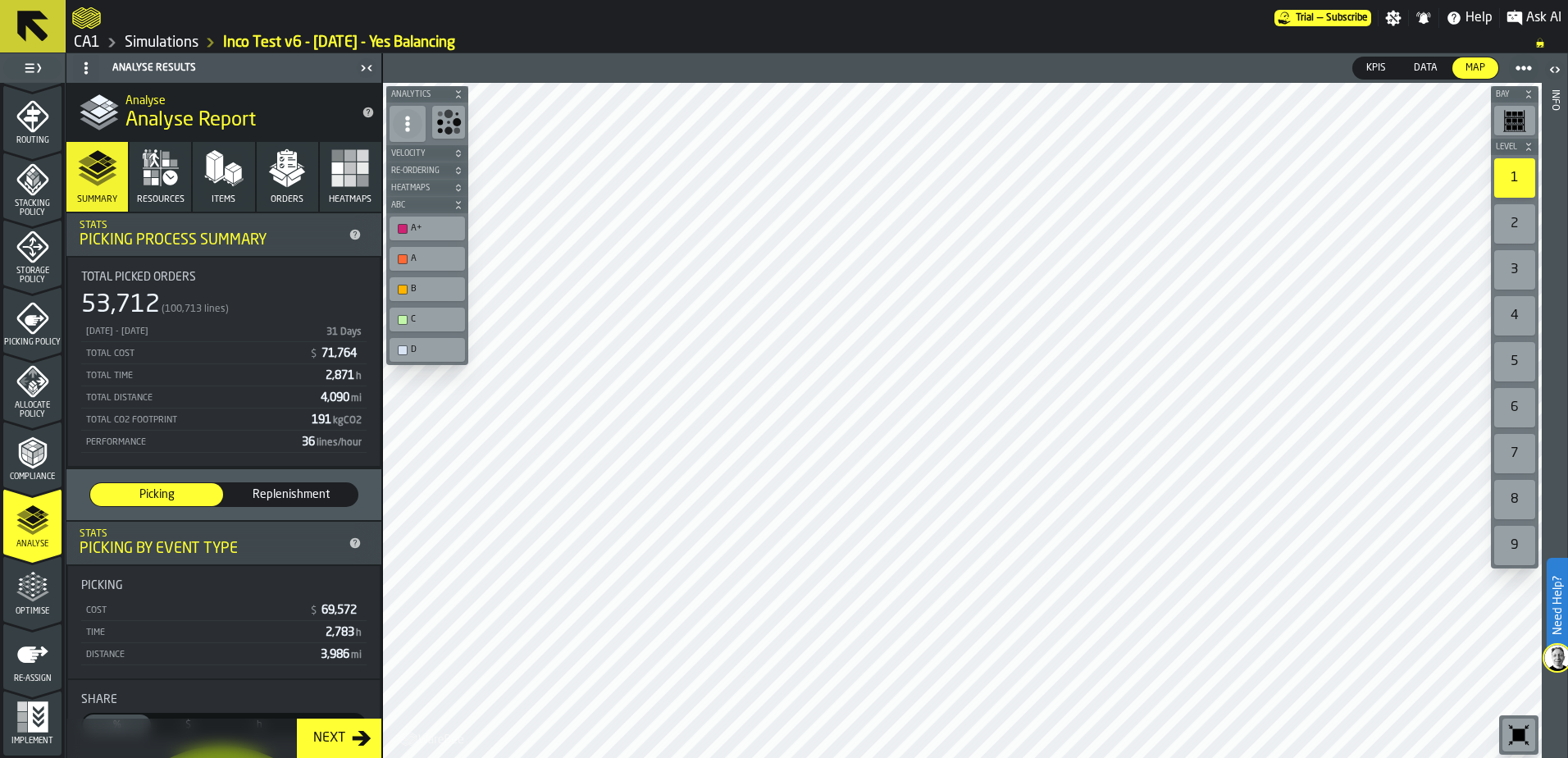
click at [28, 603] on div "Optimise" at bounding box center [33, 593] width 58 height 45
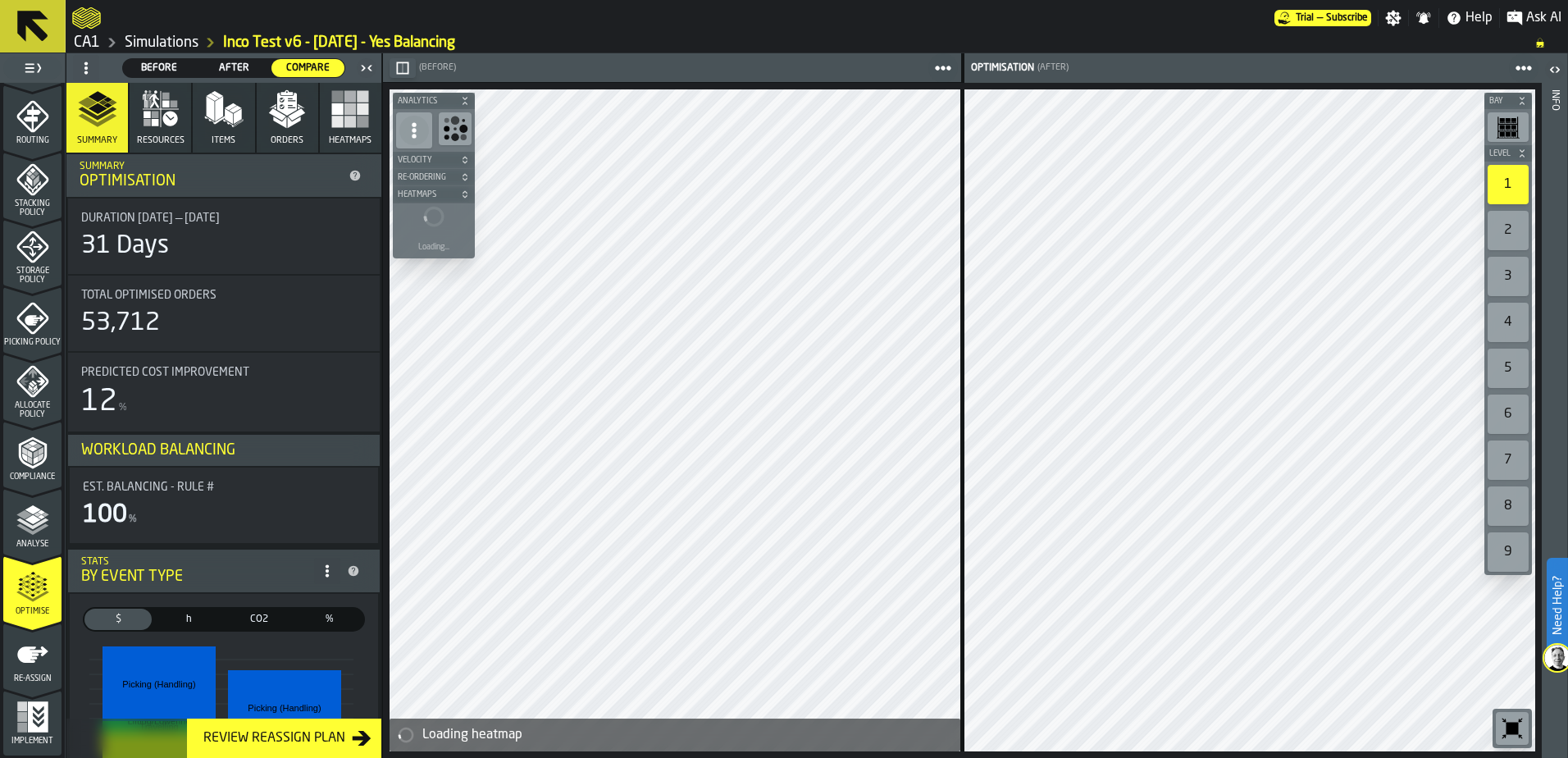
click at [231, 67] on span "After" at bounding box center [234, 69] width 60 height 15
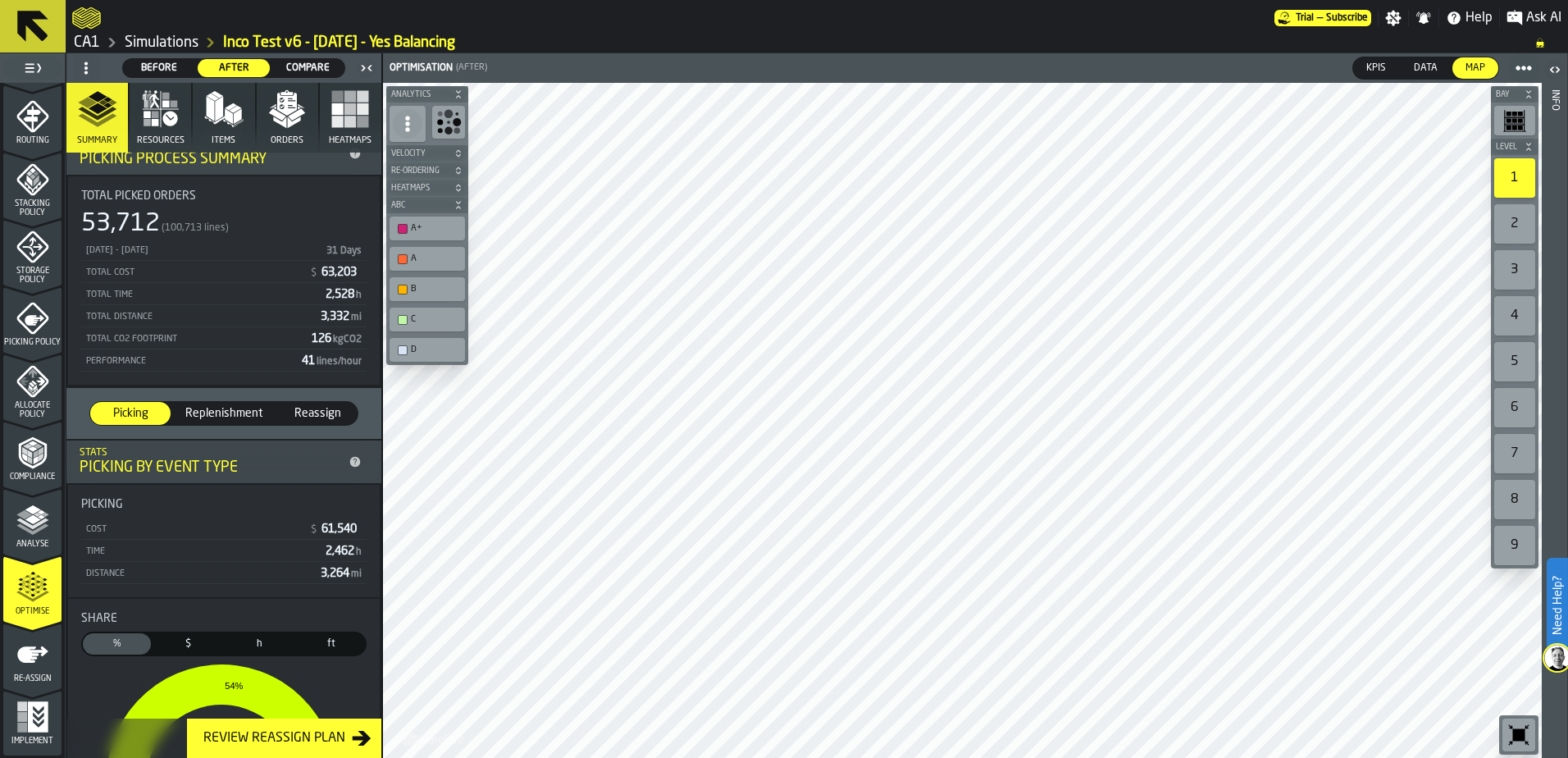
scroll to position [0, 0]
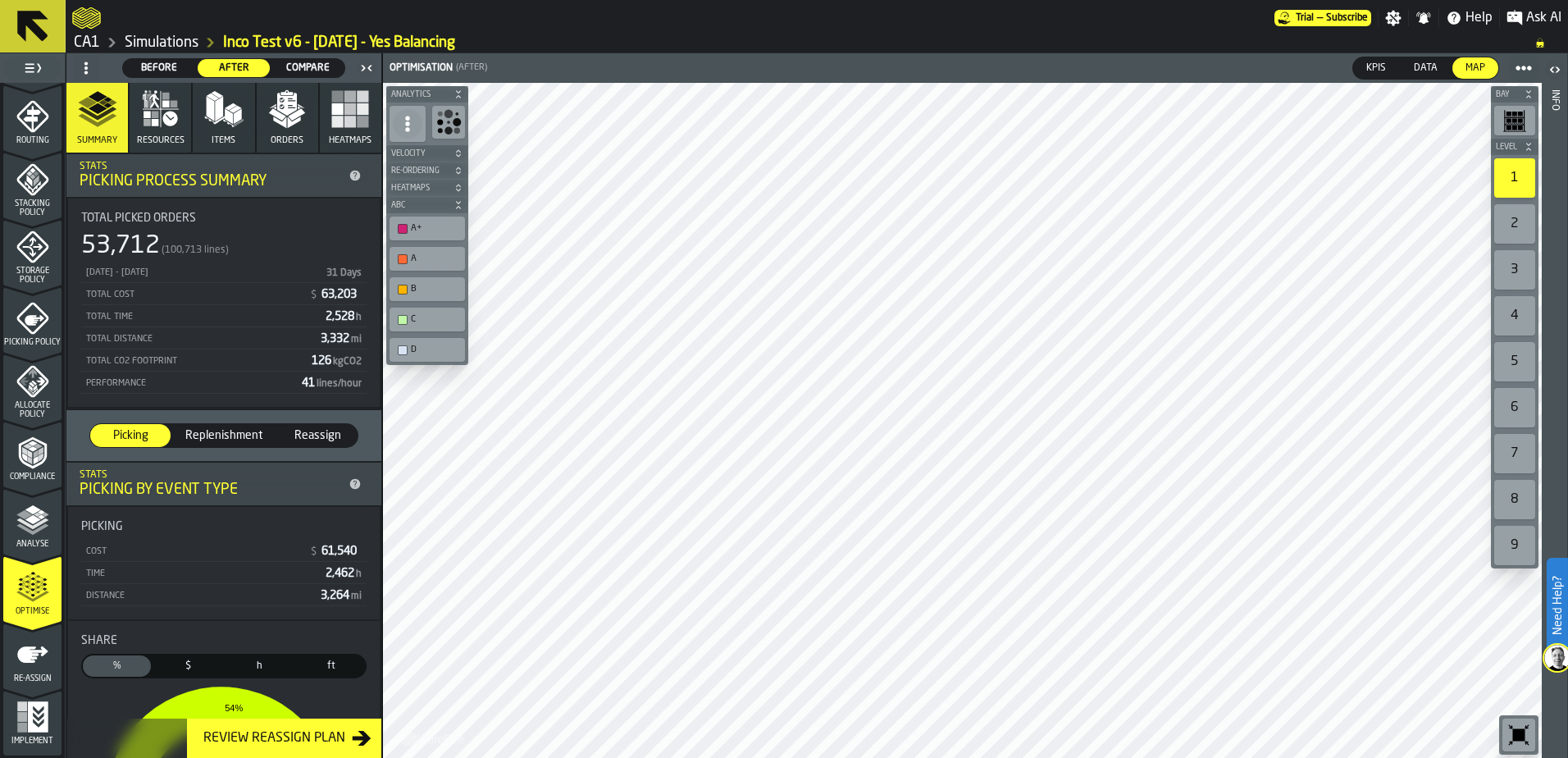
click at [307, 435] on span "Reassign" at bounding box center [317, 436] width 68 height 17
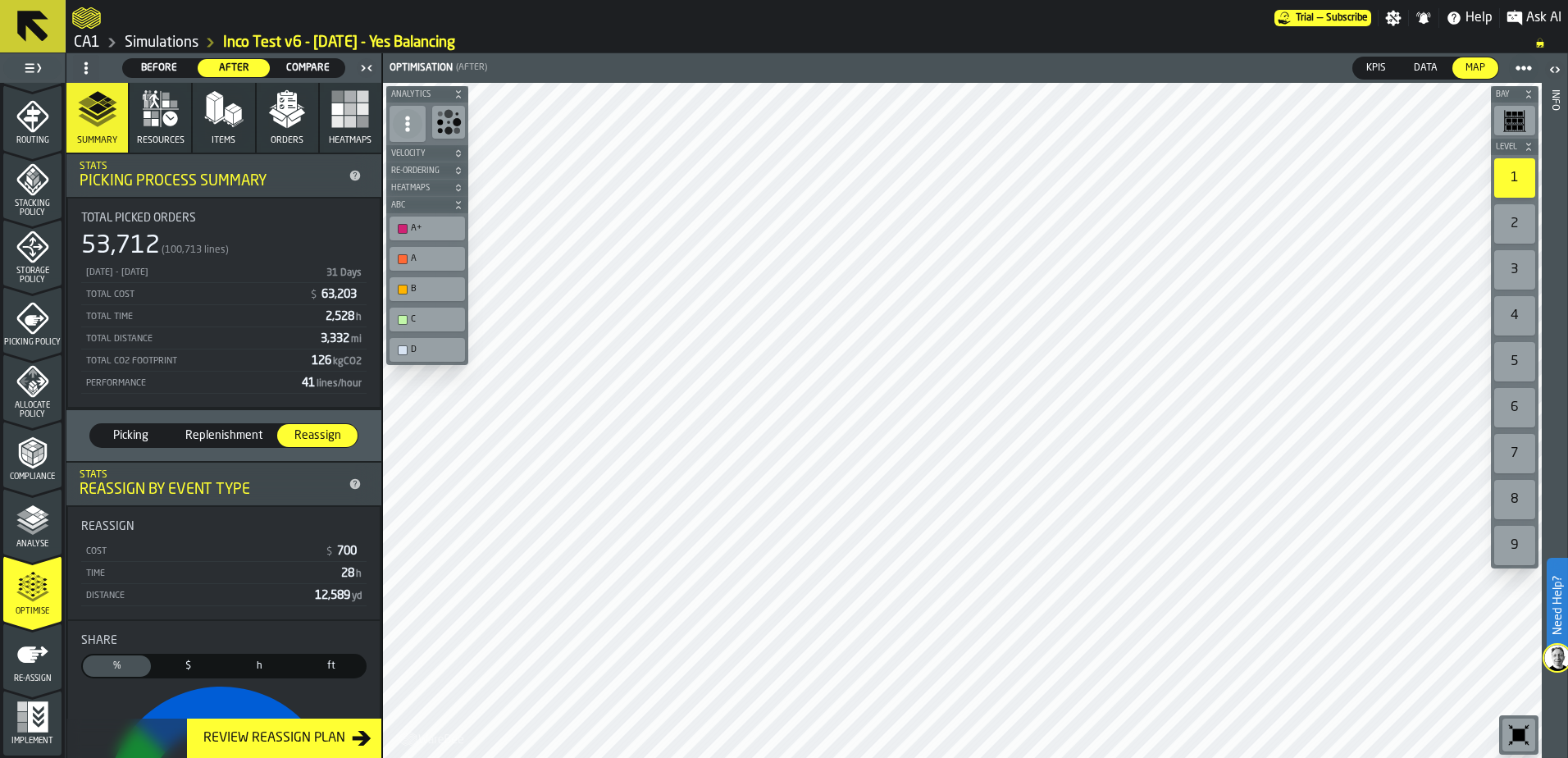
click at [130, 432] on span "Picking" at bounding box center [130, 436] width 68 height 17
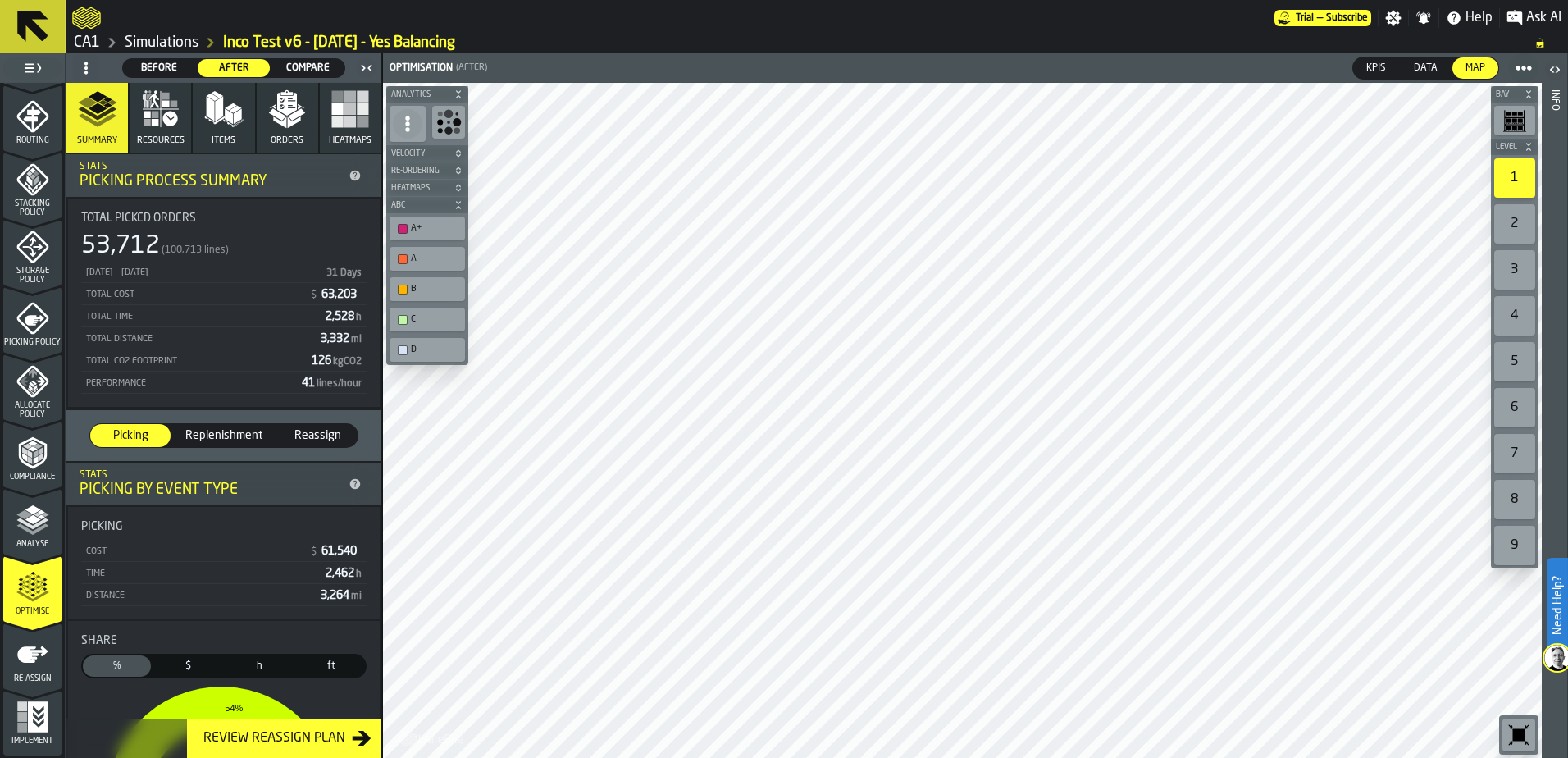
click at [236, 122] on icon "button" at bounding box center [238, 123] width 10 height 8
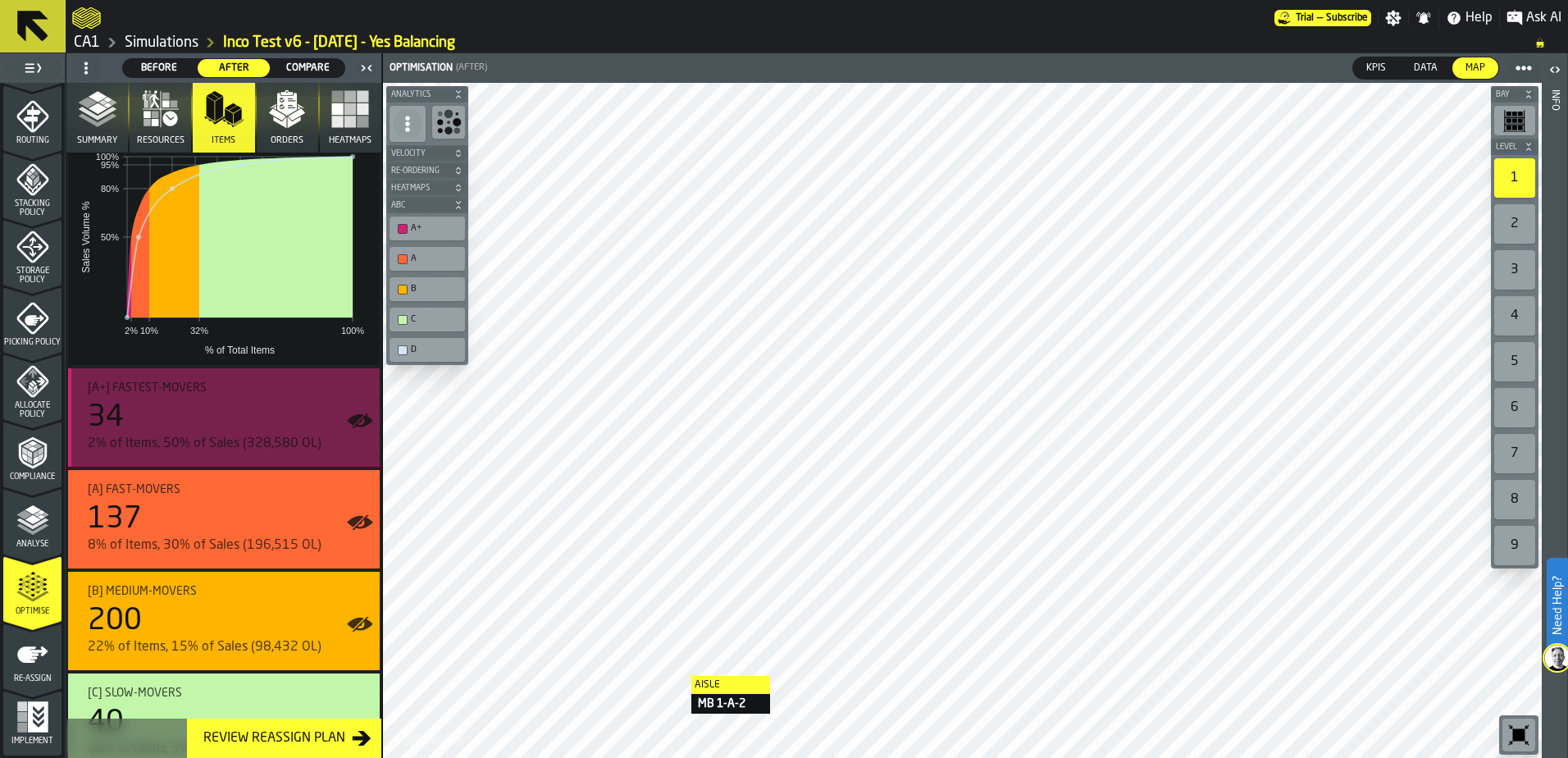
scroll to position [206, 0]
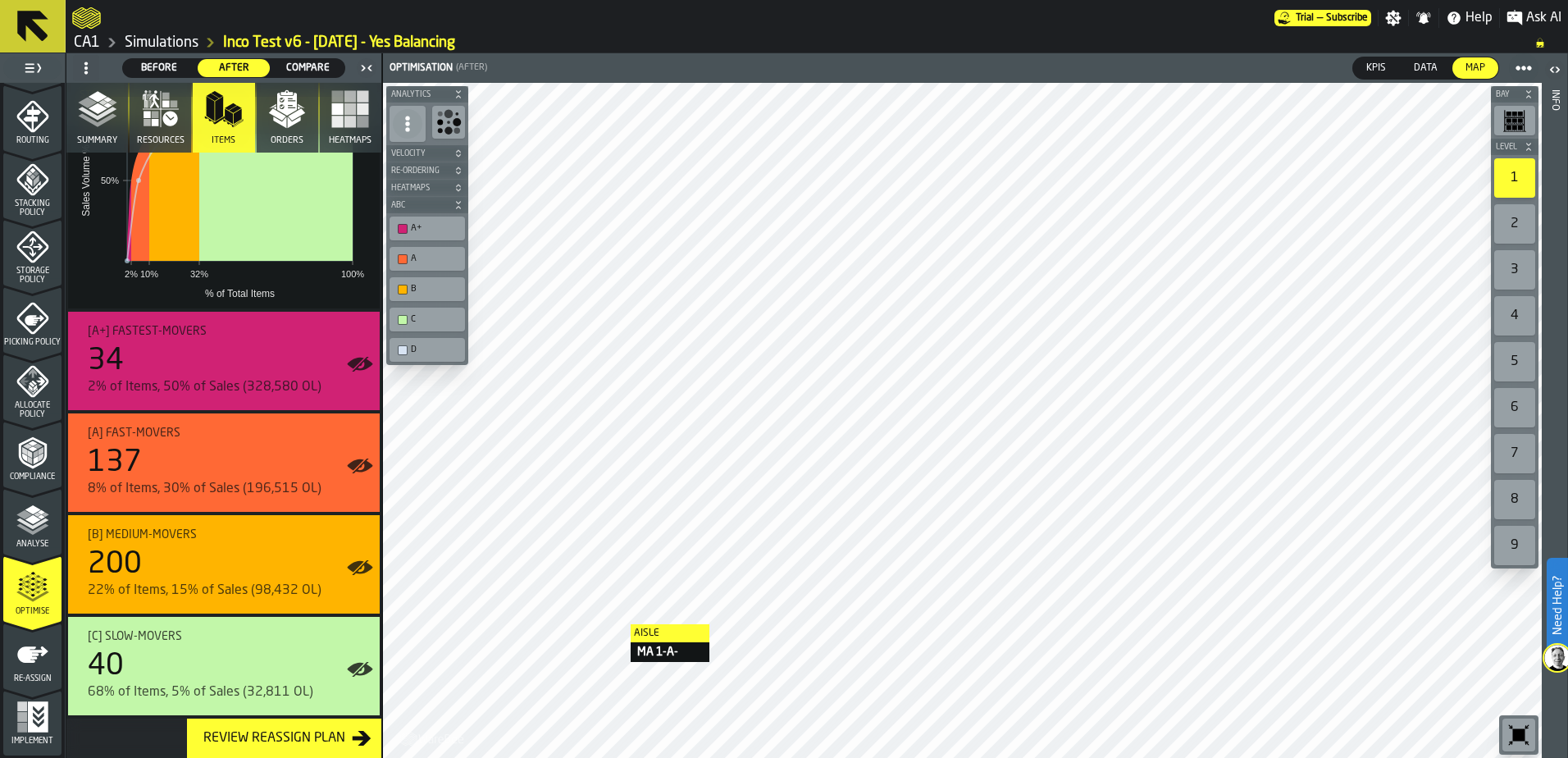
click at [459, 118] on icon "button-toolbar-undefined" at bounding box center [448, 122] width 26 height 26
click at [398, 126] on span at bounding box center [407, 124] width 29 height 29
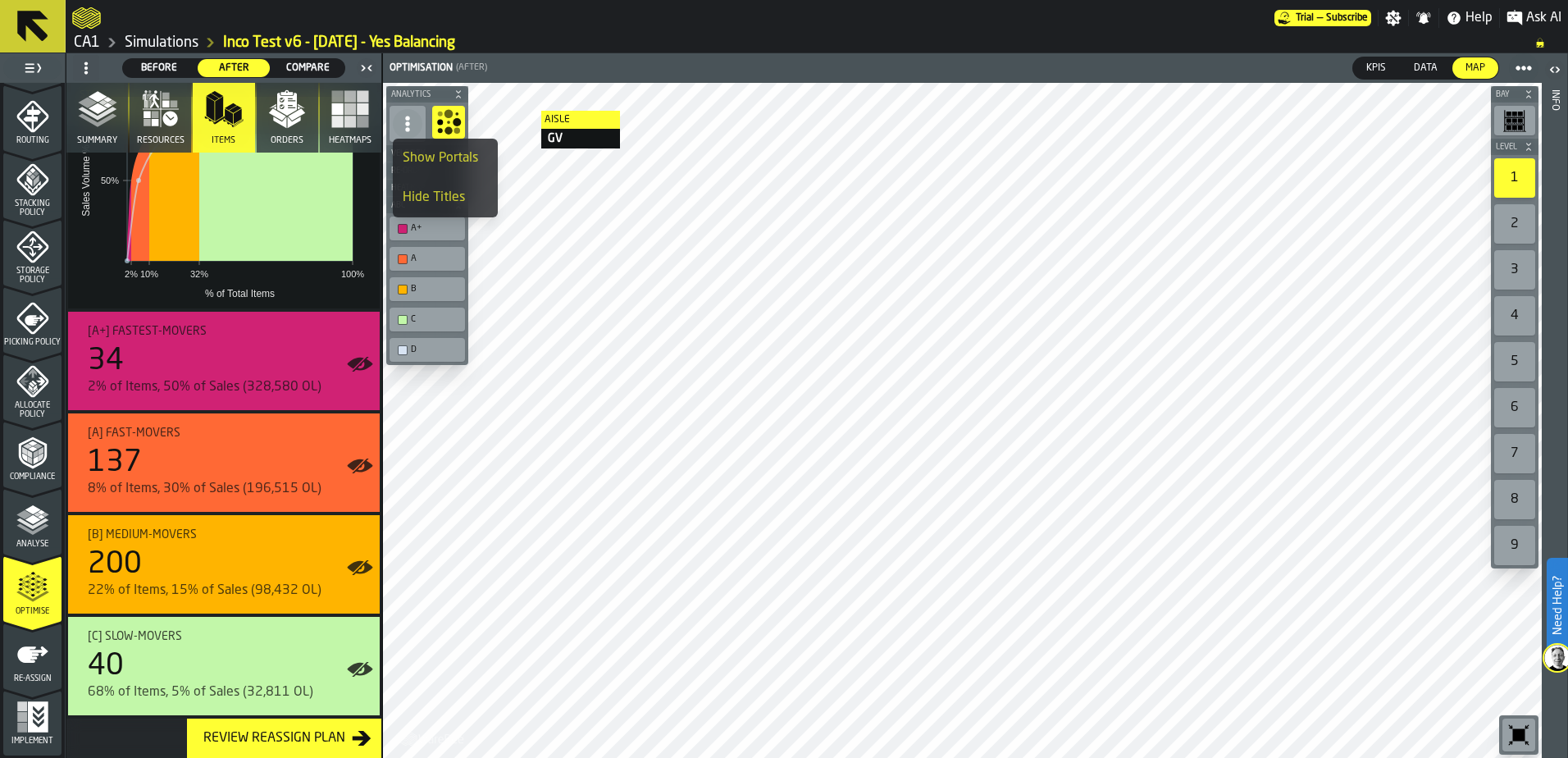
click at [398, 126] on span at bounding box center [407, 124] width 29 height 29
click at [404, 119] on icon at bounding box center [408, 124] width 17 height 17
click at [431, 172] on span "Re-Ordering" at bounding box center [419, 170] width 63 height 9
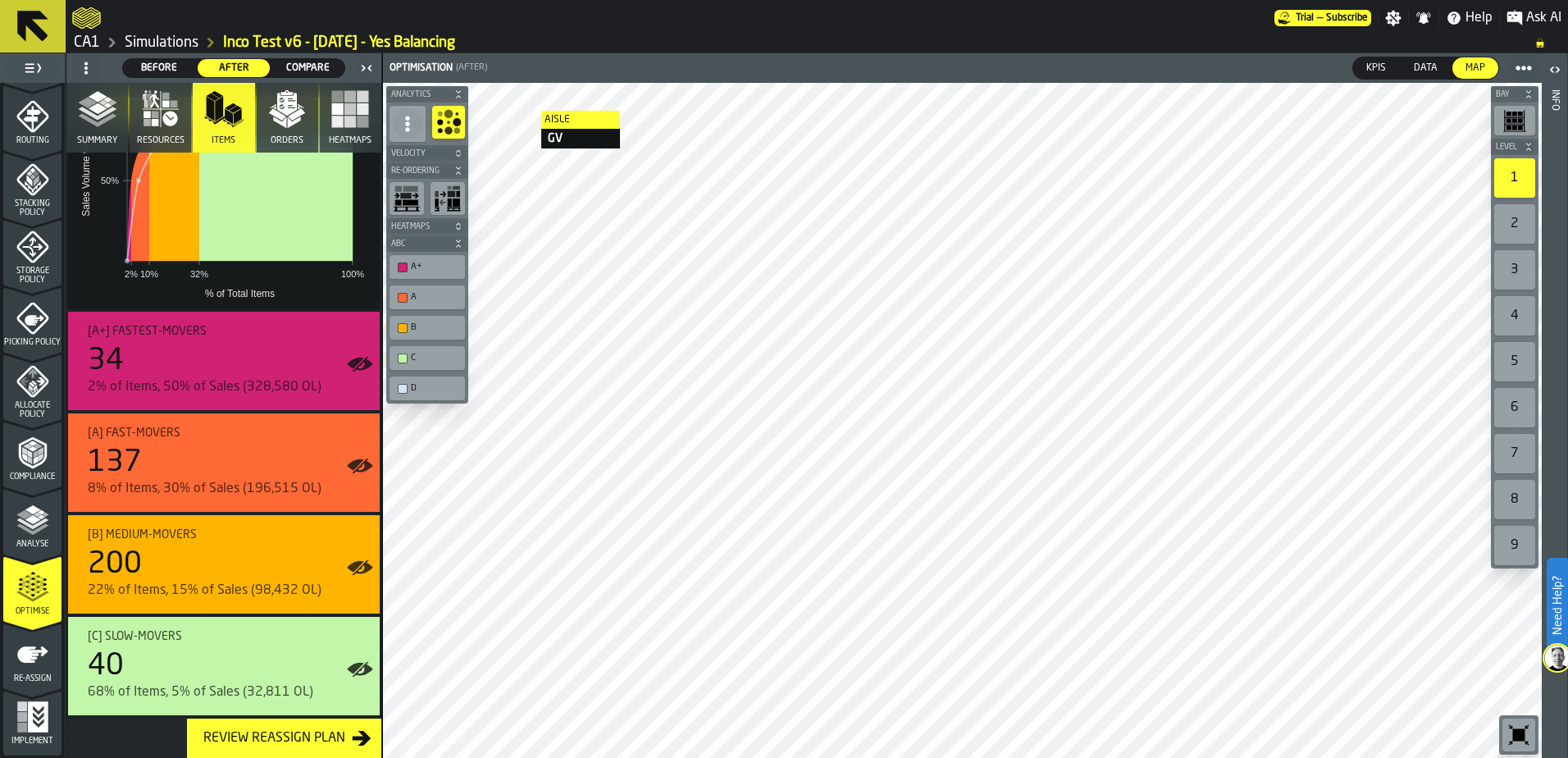
click at [413, 200] on icon "button-toolbar-undefined" at bounding box center [406, 198] width 26 height 26
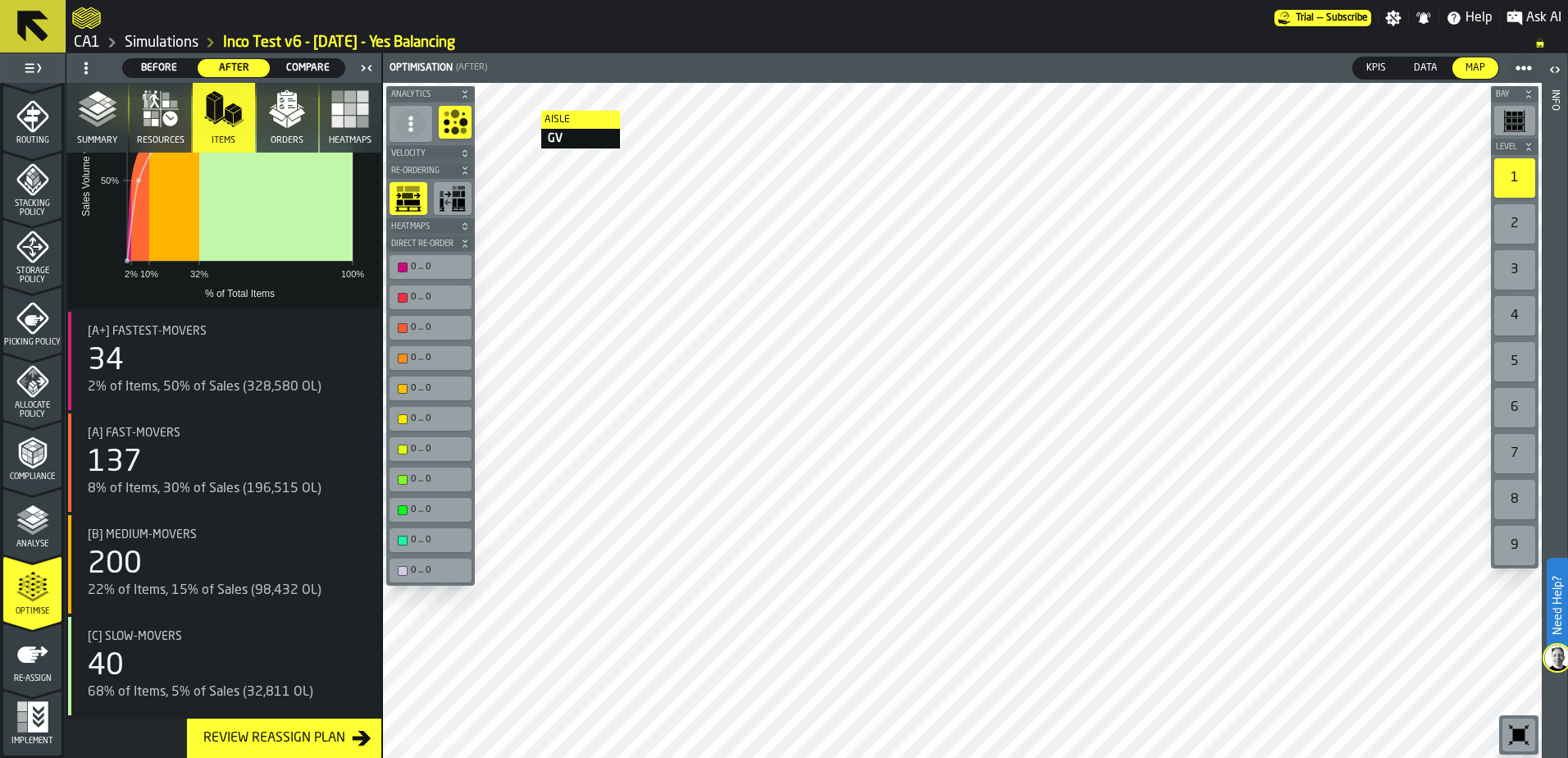
click at [413, 200] on icon "button-toolbar-undefined" at bounding box center [408, 198] width 26 height 26
click at [415, 210] on icon "button-toolbar-undefined" at bounding box center [408, 198] width 26 height 26
click at [460, 201] on icon "button-toolbar-undefined" at bounding box center [461, 203] width 8 height 8
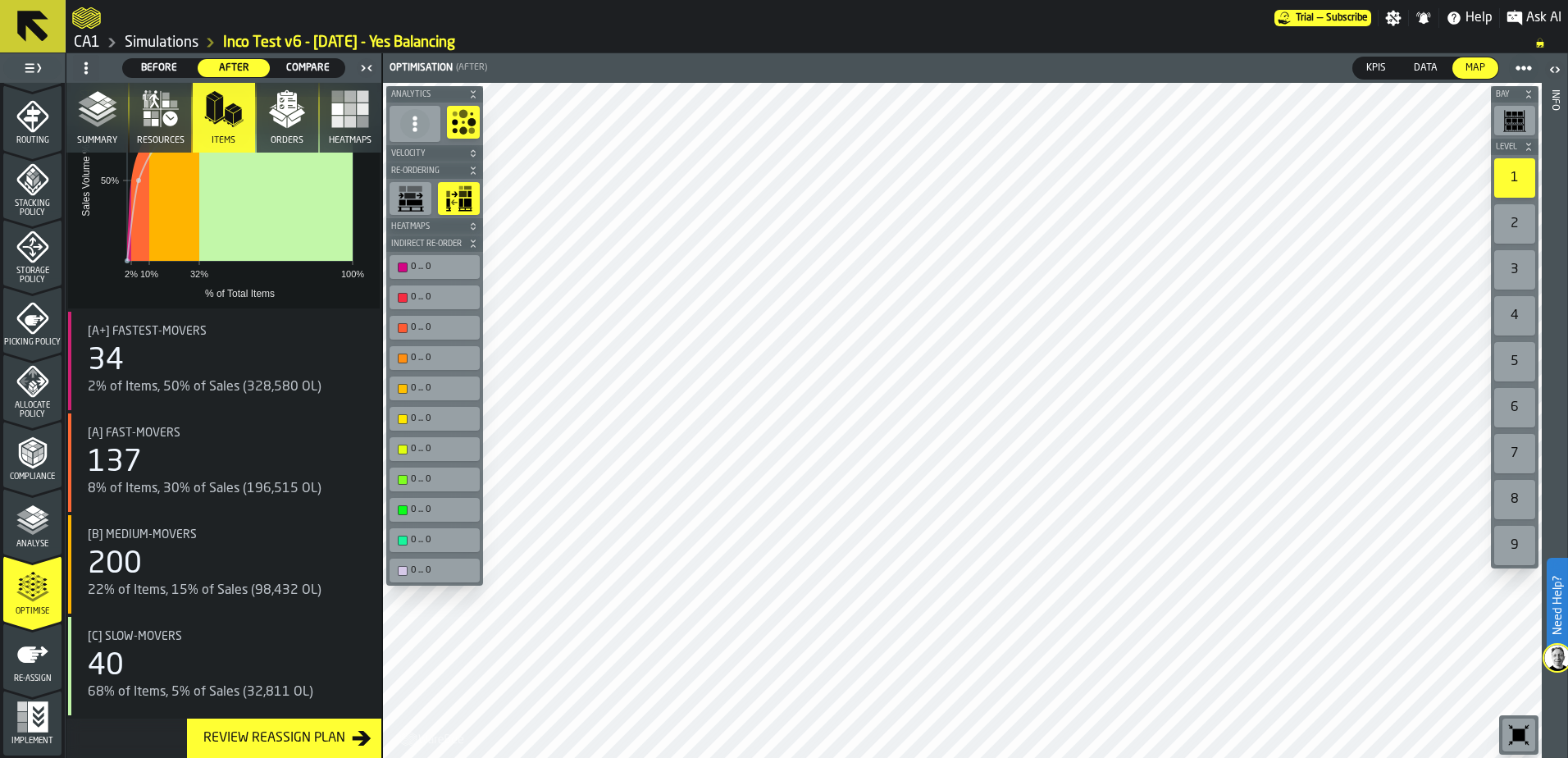
click at [457, 199] on icon "button-toolbar-undefined" at bounding box center [459, 198] width 26 height 26
click at [419, 202] on icon "button-toolbar-undefined" at bounding box center [414, 203] width 16 height 6
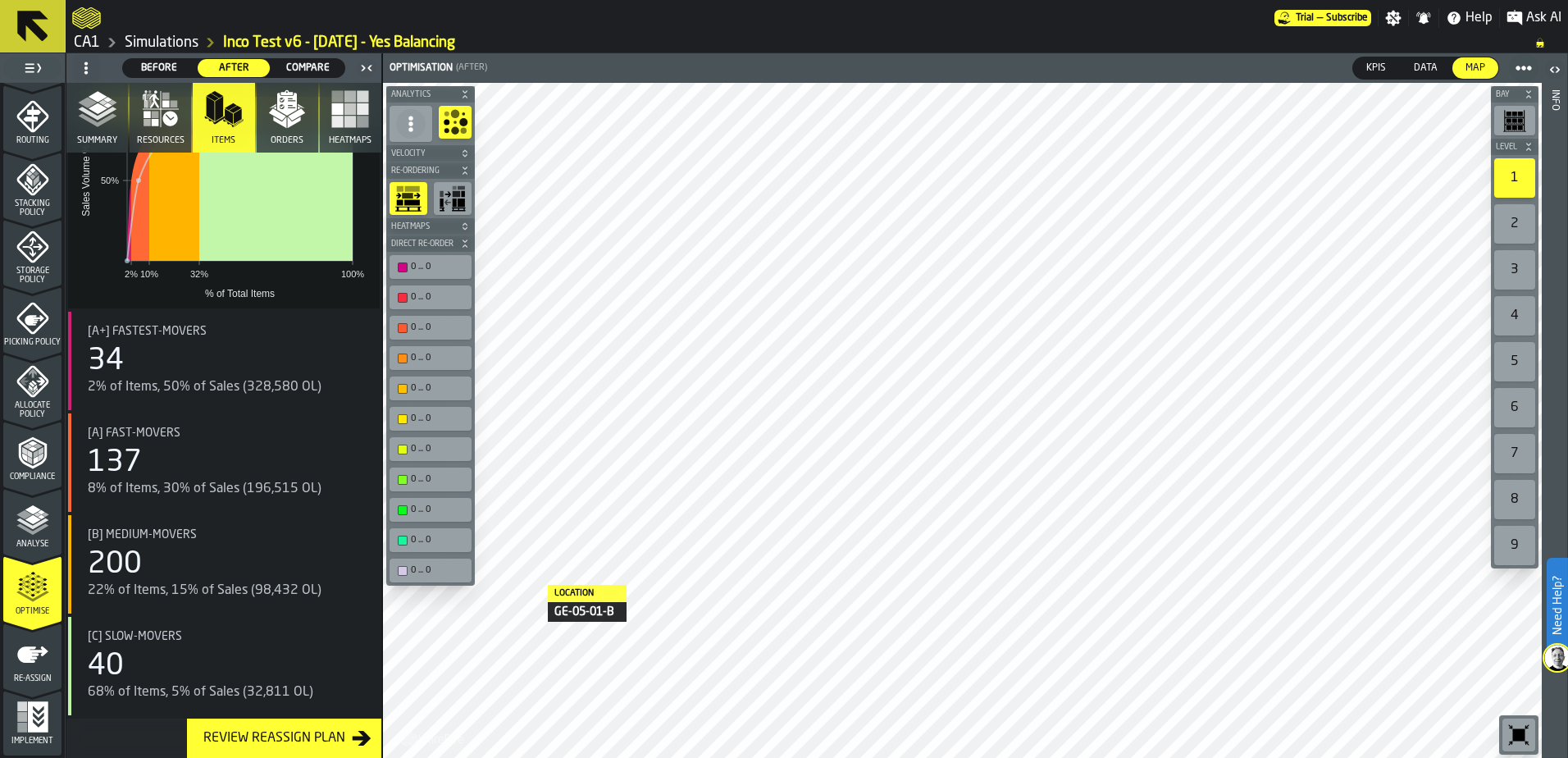
drag, startPoint x: 386, startPoint y: 206, endPoint x: 400, endPoint y: 191, distance: 20.5
drag, startPoint x: 400, startPoint y: 191, endPoint x: 469, endPoint y: 171, distance: 71.8
click at [469, 171] on icon "button-" at bounding box center [465, 170] width 10 height 10
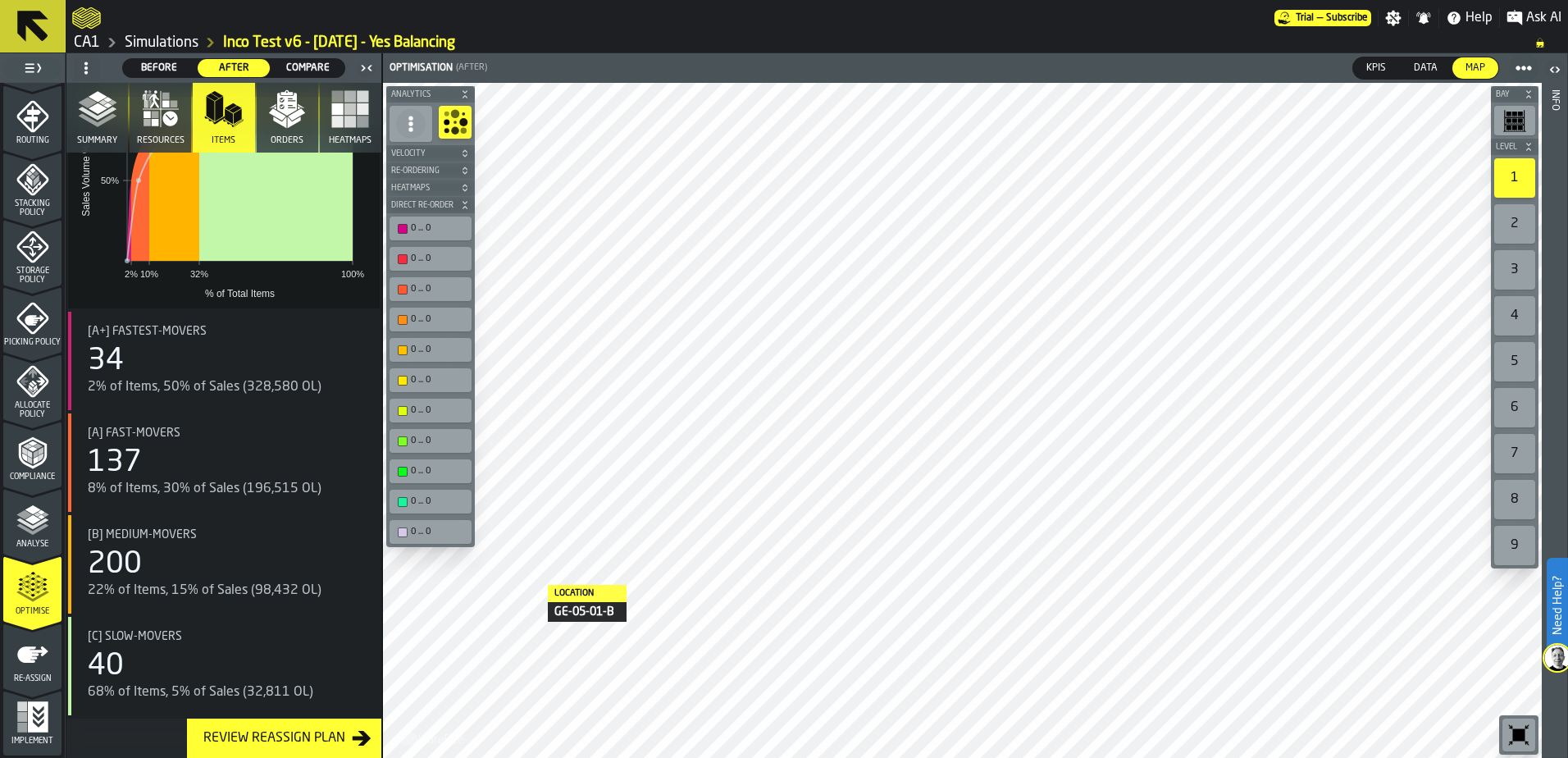
click at [448, 191] on span "Heatmaps" at bounding box center [422, 188] width 69 height 9
click at [448, 190] on span "Heatmaps" at bounding box center [422, 188] width 69 height 9
click at [453, 216] on icon "button-toolbar-undefined" at bounding box center [452, 216] width 26 height 26
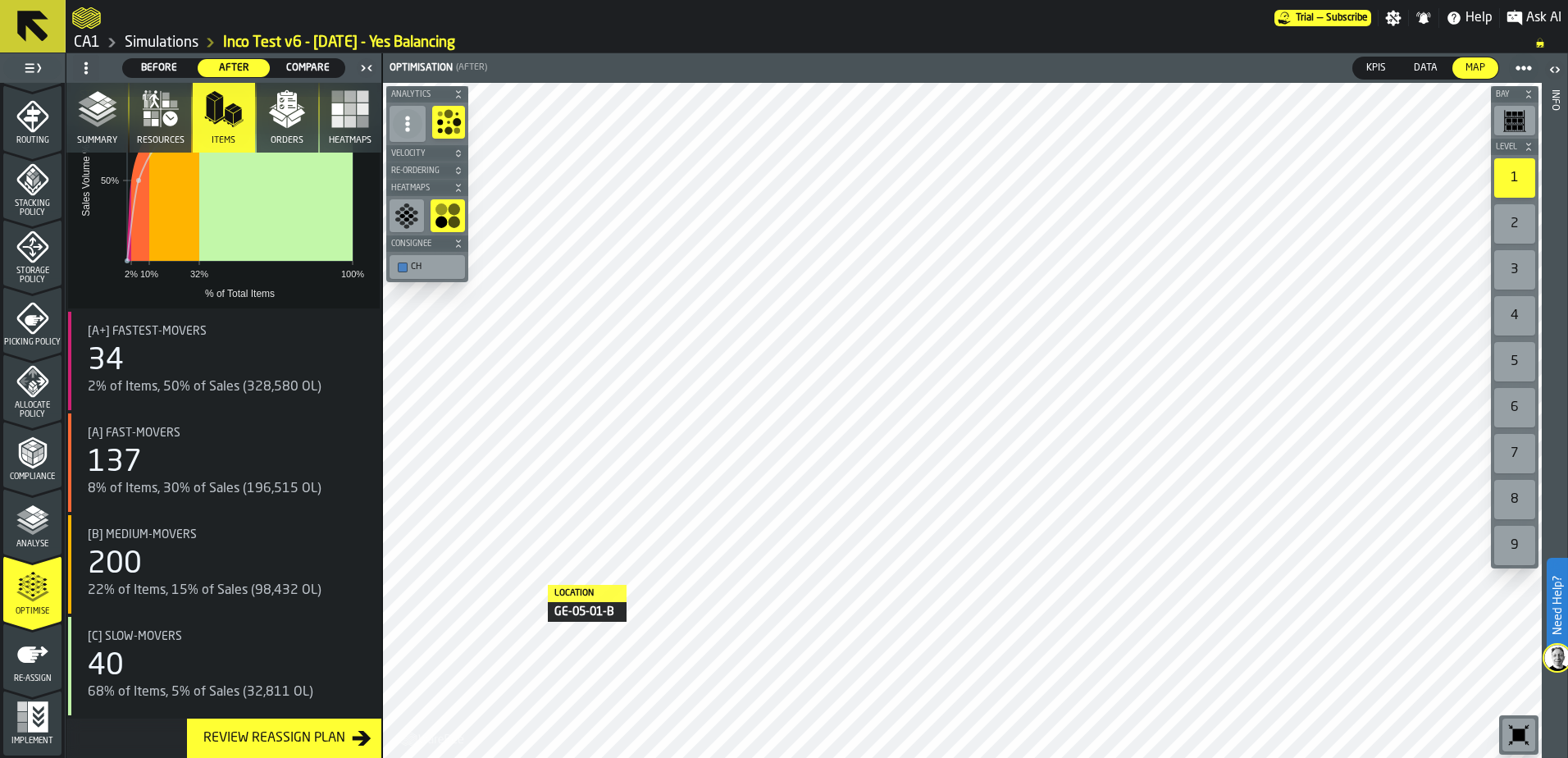
click at [453, 216] on icon "button-toolbar-undefined" at bounding box center [447, 216] width 26 height 26
click at [401, 225] on icon "button-toolbar-undefined" at bounding box center [402, 222] width 6 height 4
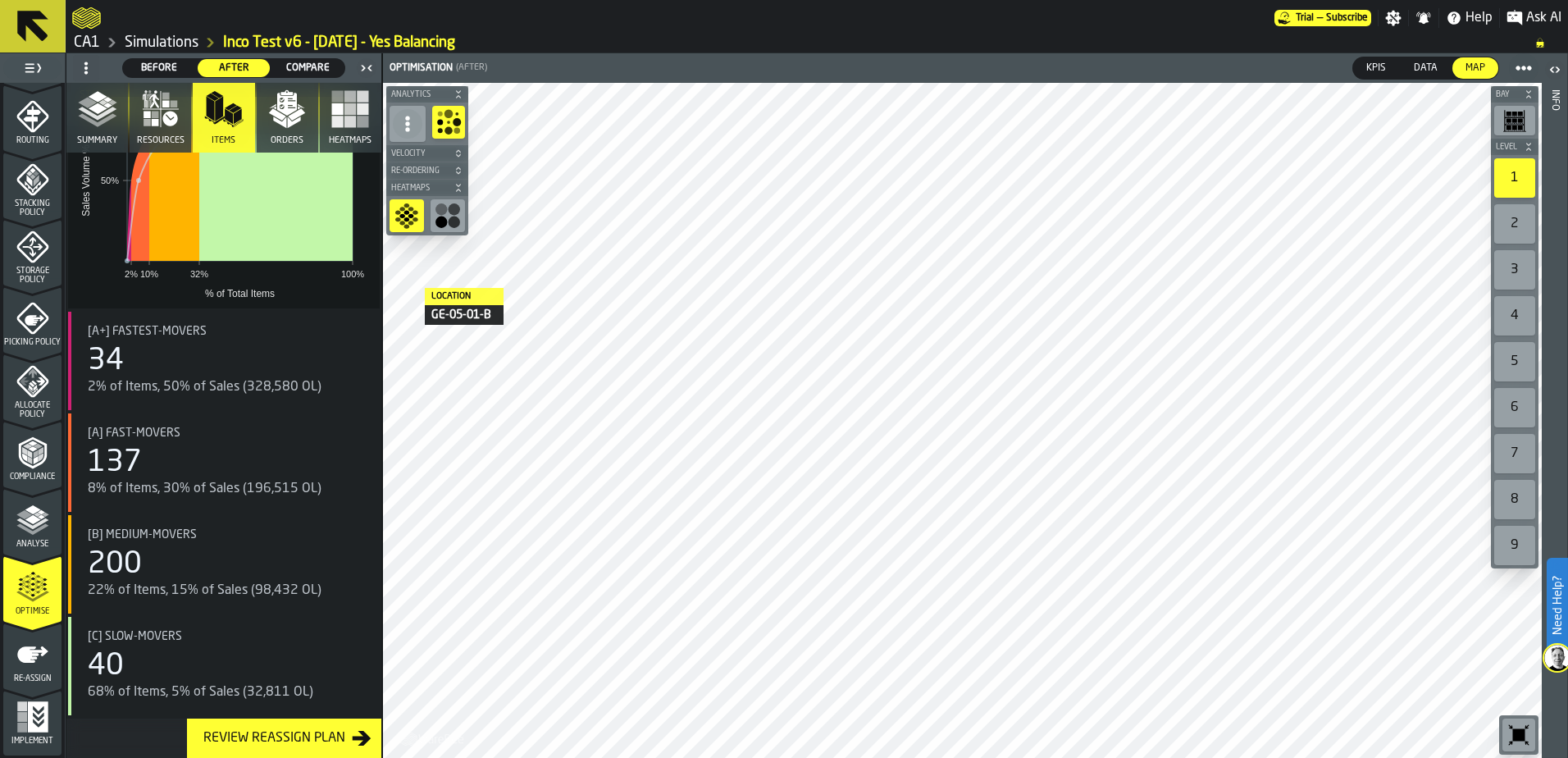
click at [401, 225] on icon "button-toolbar-undefined" at bounding box center [402, 222] width 6 height 4
click at [450, 186] on span "button-" at bounding box center [459, 188] width 17 height 10
click at [441, 128] on icon "button-toolbar-undefined" at bounding box center [448, 122] width 26 height 26
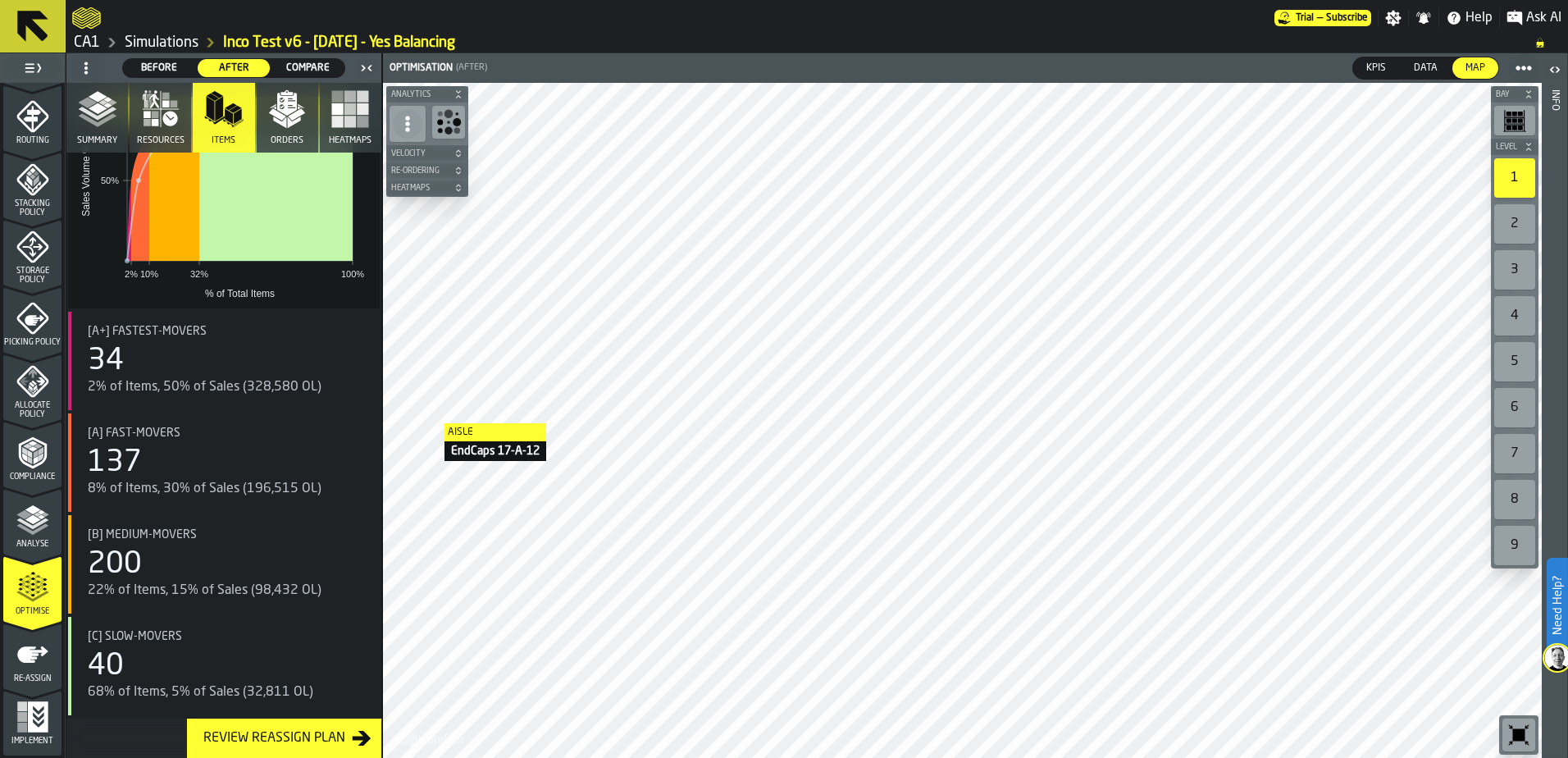
click at [270, 664] on div "40" at bounding box center [227, 666] width 279 height 33
click at [262, 668] on div "40" at bounding box center [227, 666] width 279 height 33
click at [403, 168] on span "Re-Ordering" at bounding box center [419, 170] width 63 height 9
click at [411, 158] on button "Velocity" at bounding box center [427, 154] width 82 height 17
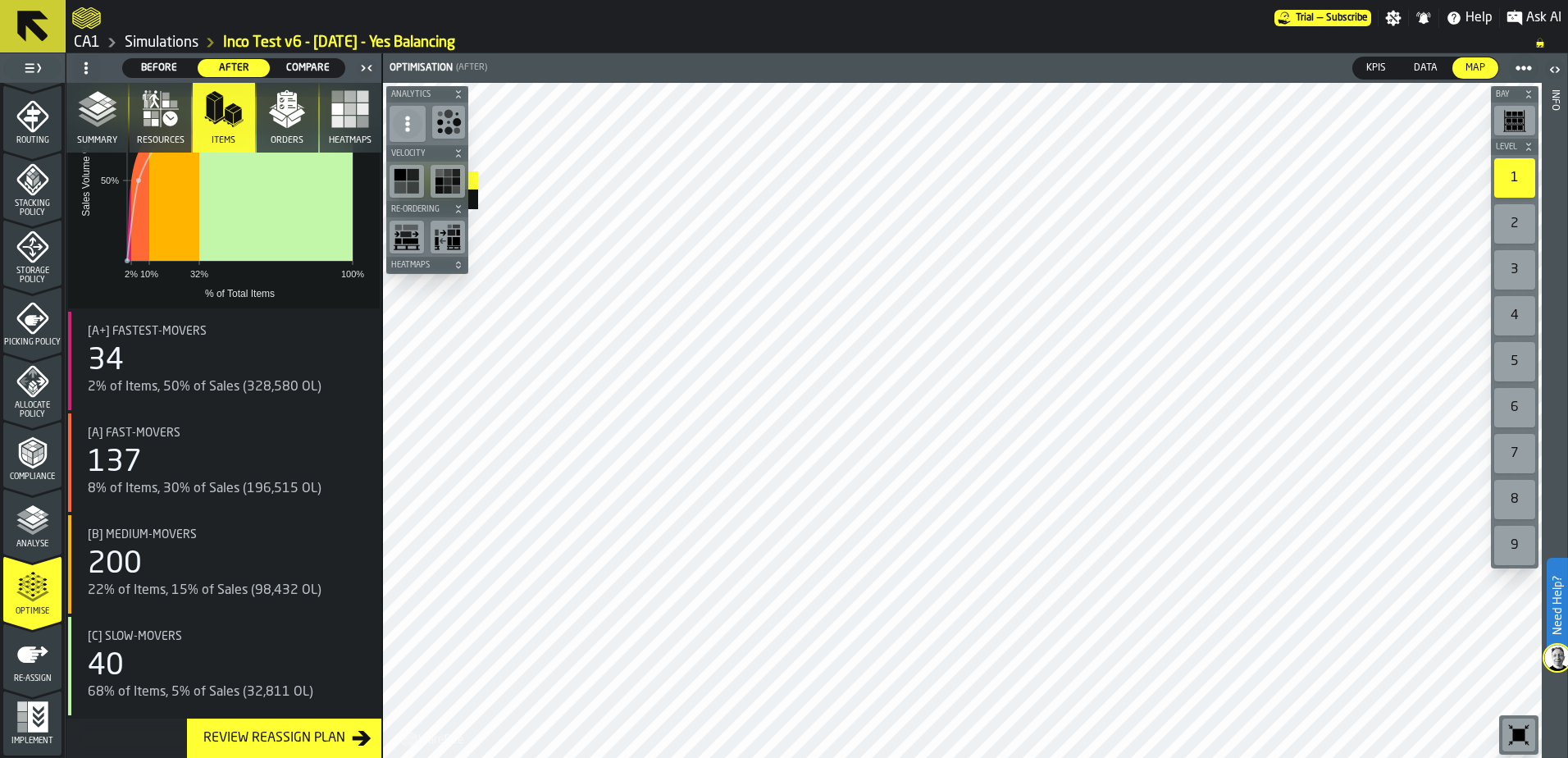
click at [408, 181] on rect "button-toolbar-undefined" at bounding box center [413, 175] width 12 height 12
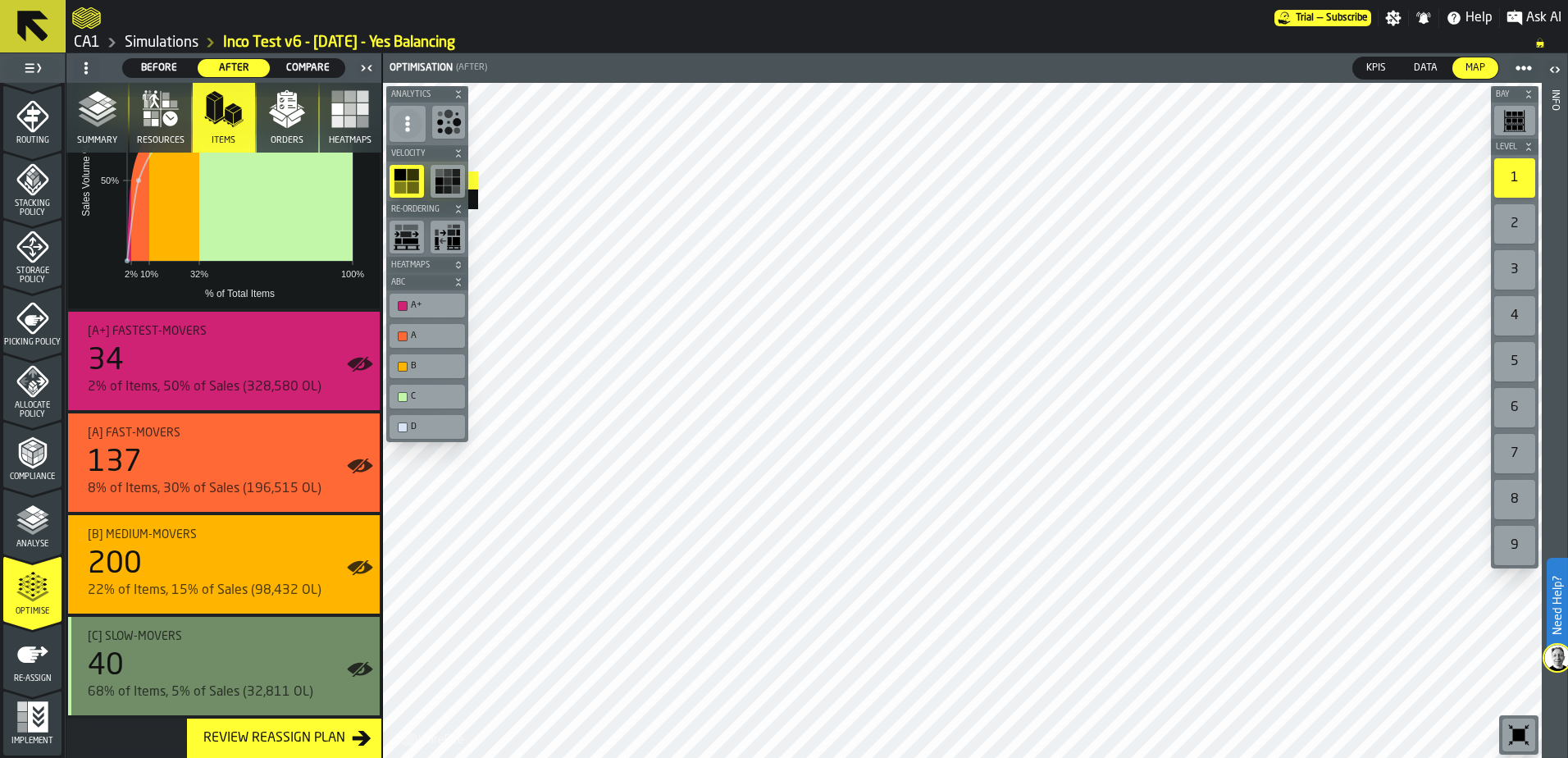
click at [369, 675] on Slow-movers"] "[C] Slow-movers 40 68% of Items, 5% of Sales (32,811 OL)" at bounding box center [223, 666] width 312 height 99
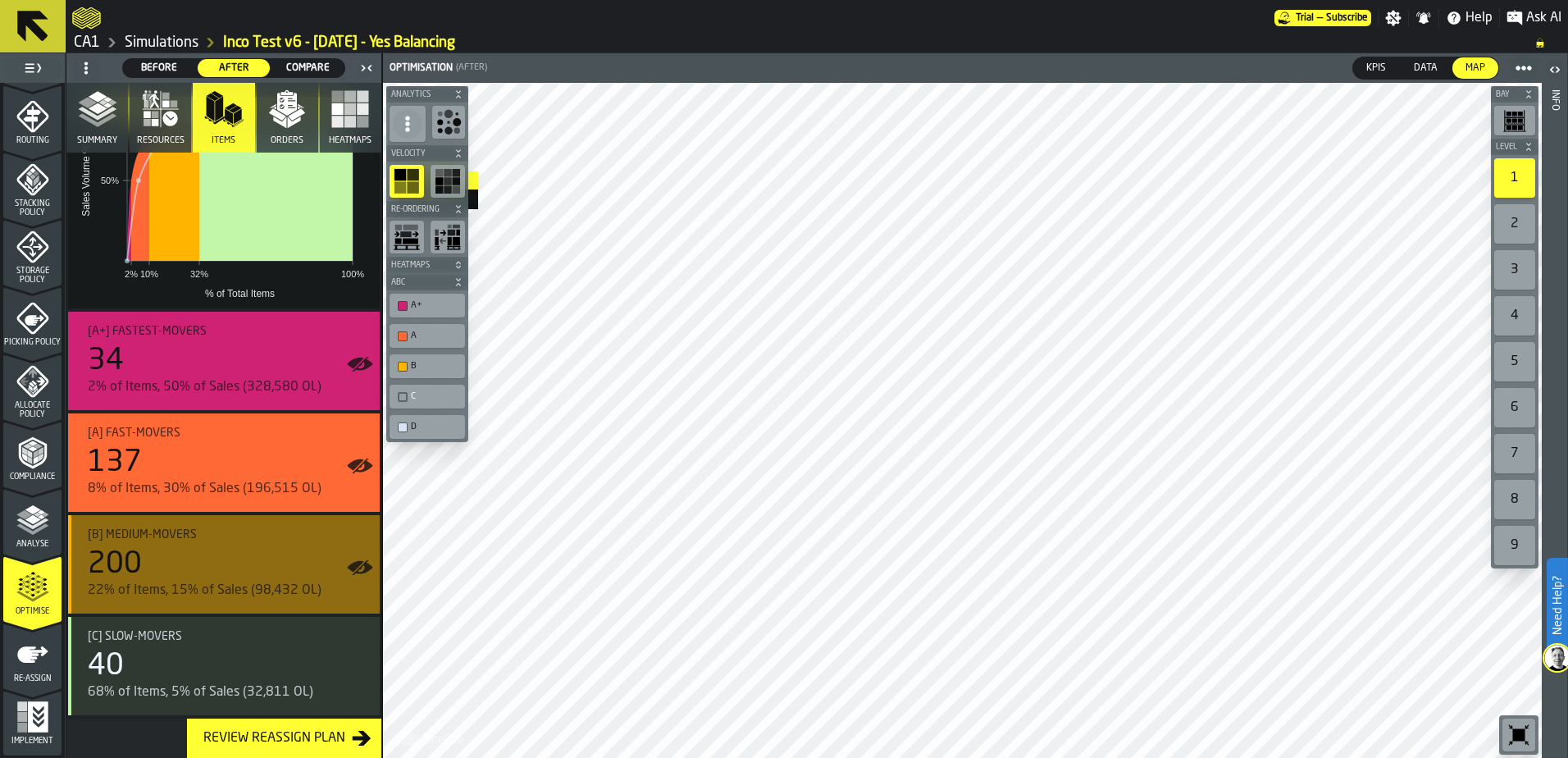
click at [358, 564] on icon "button-toggle-Show on Map" at bounding box center [359, 567] width 26 height 26
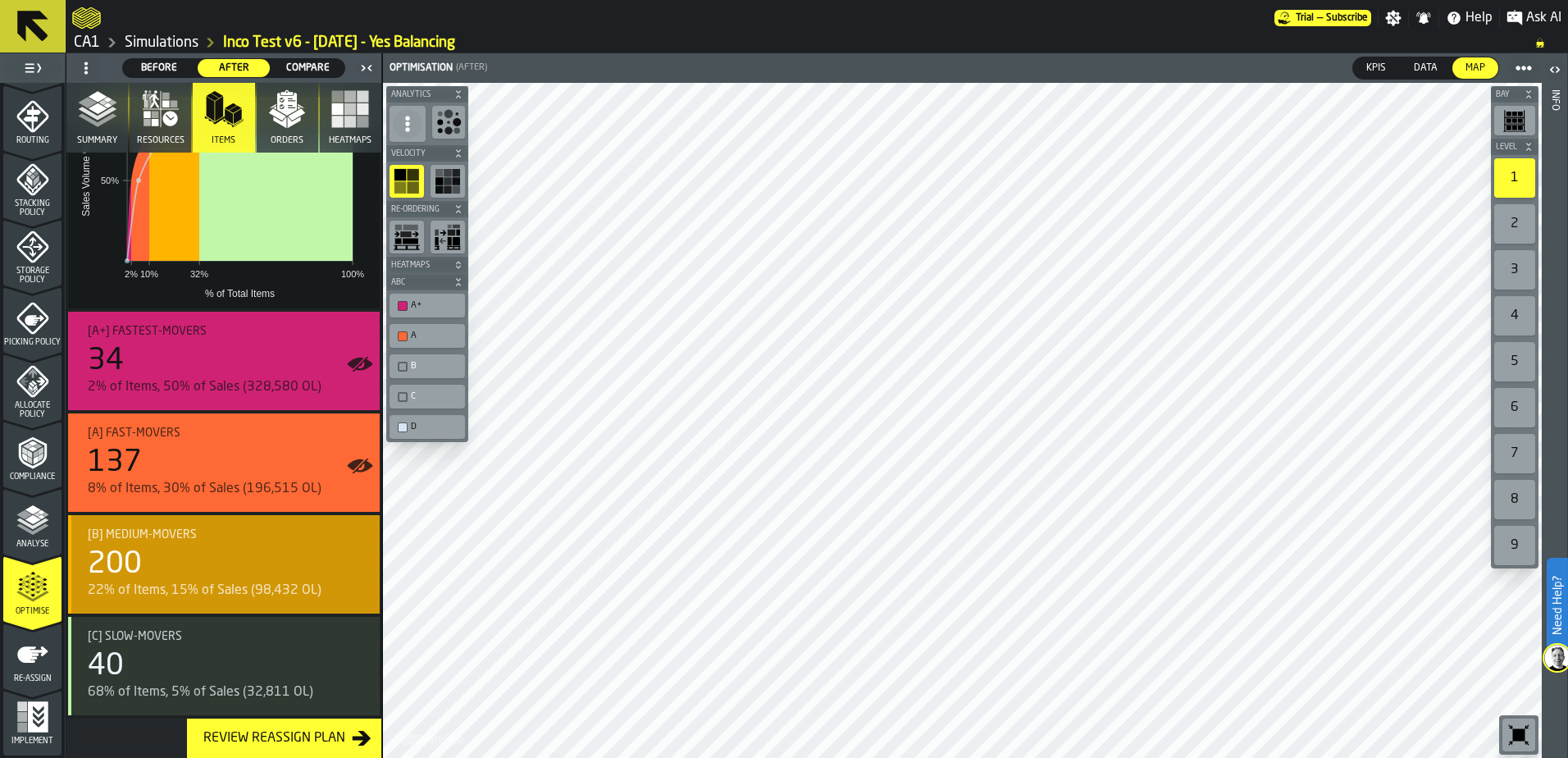
click at [358, 565] on icon "button-toggle-Show on Map" at bounding box center [359, 568] width 25 height 13
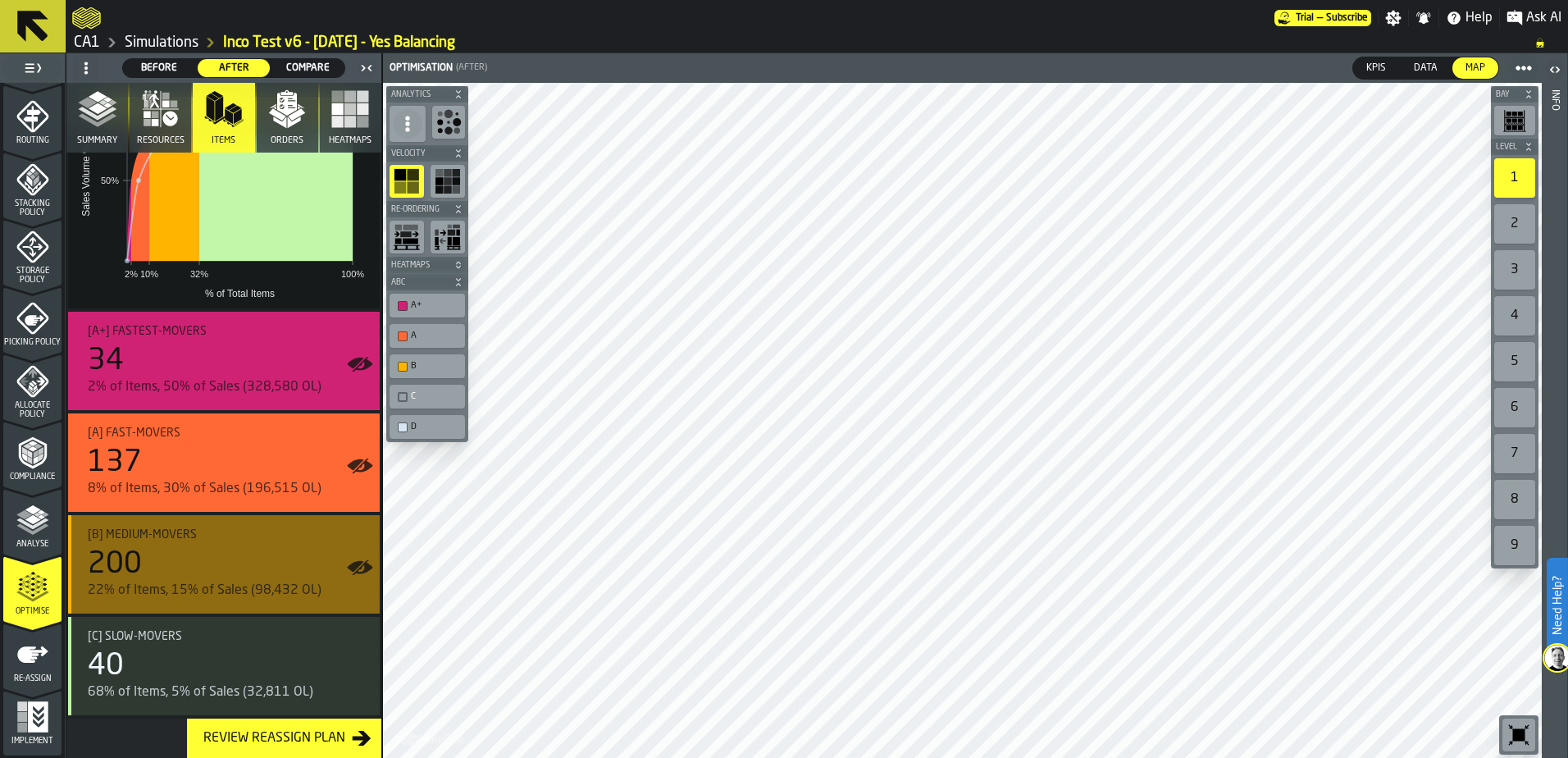
click at [358, 565] on icon "button-toggle-Show on Map" at bounding box center [362, 568] width 21 height 15
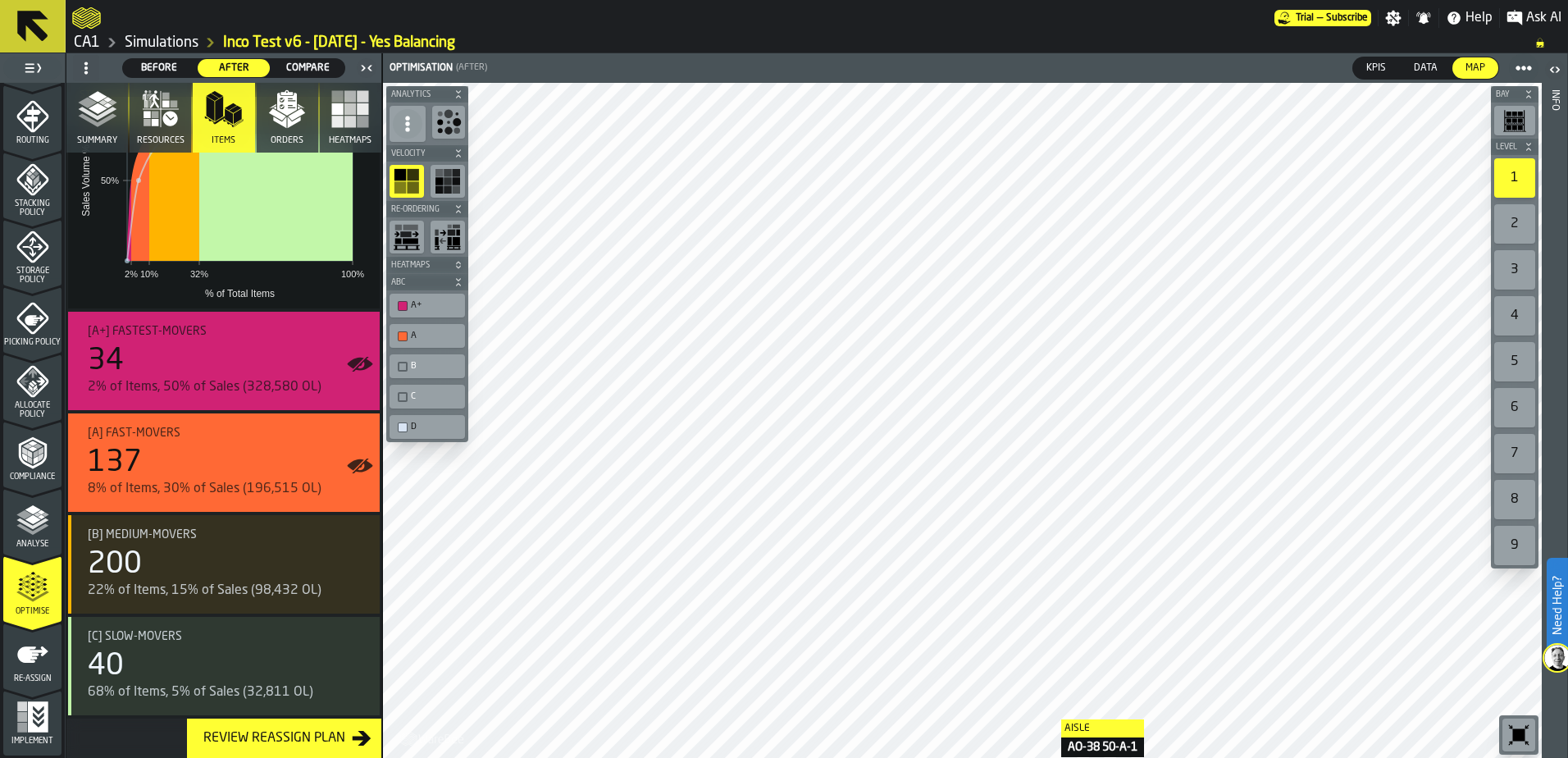
scroll to position [0, 0]
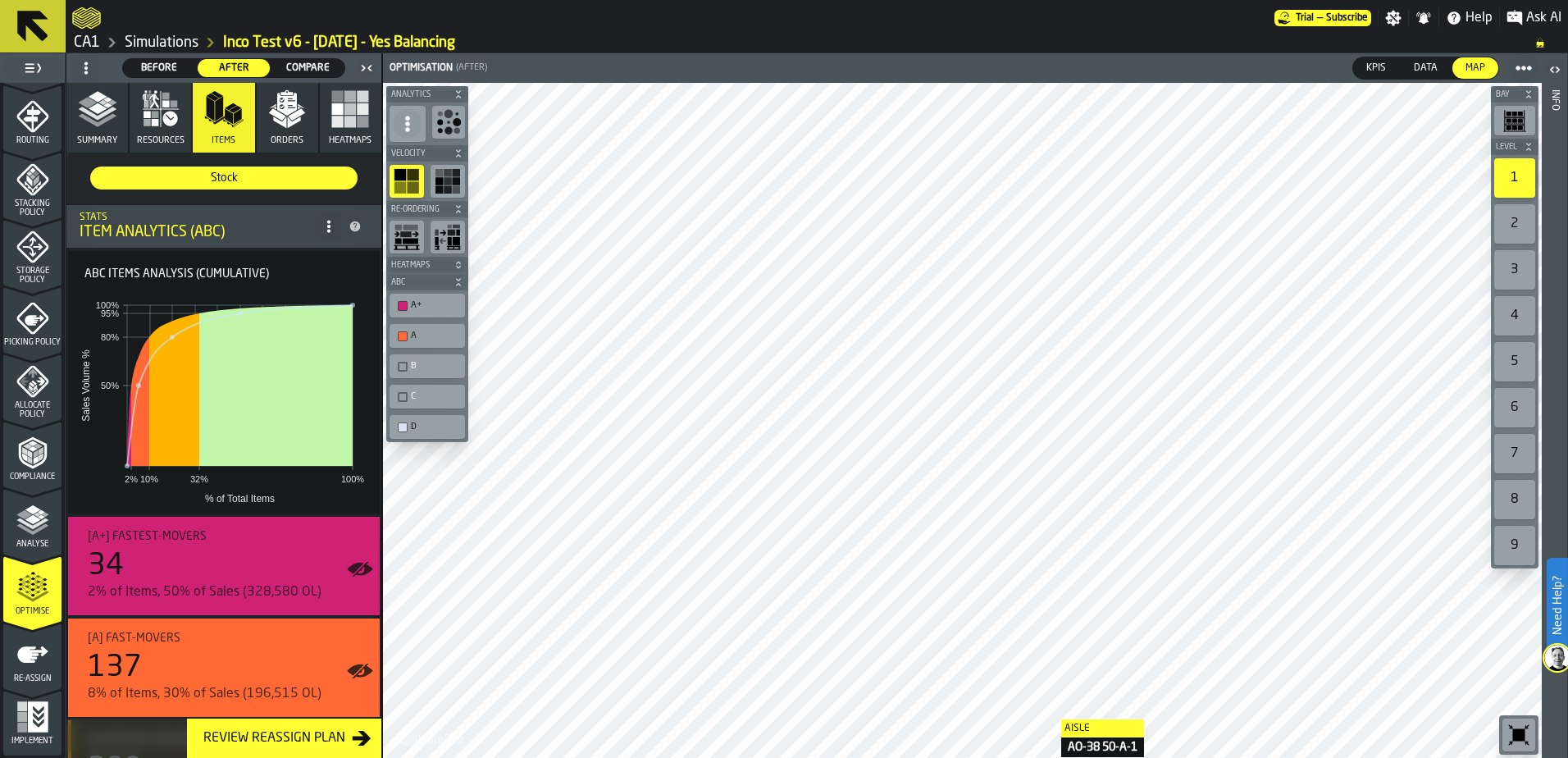
click at [99, 123] on polyline "button" at bounding box center [97, 120] width 38 height 13
